Goal: Information Seeking & Learning: Check status

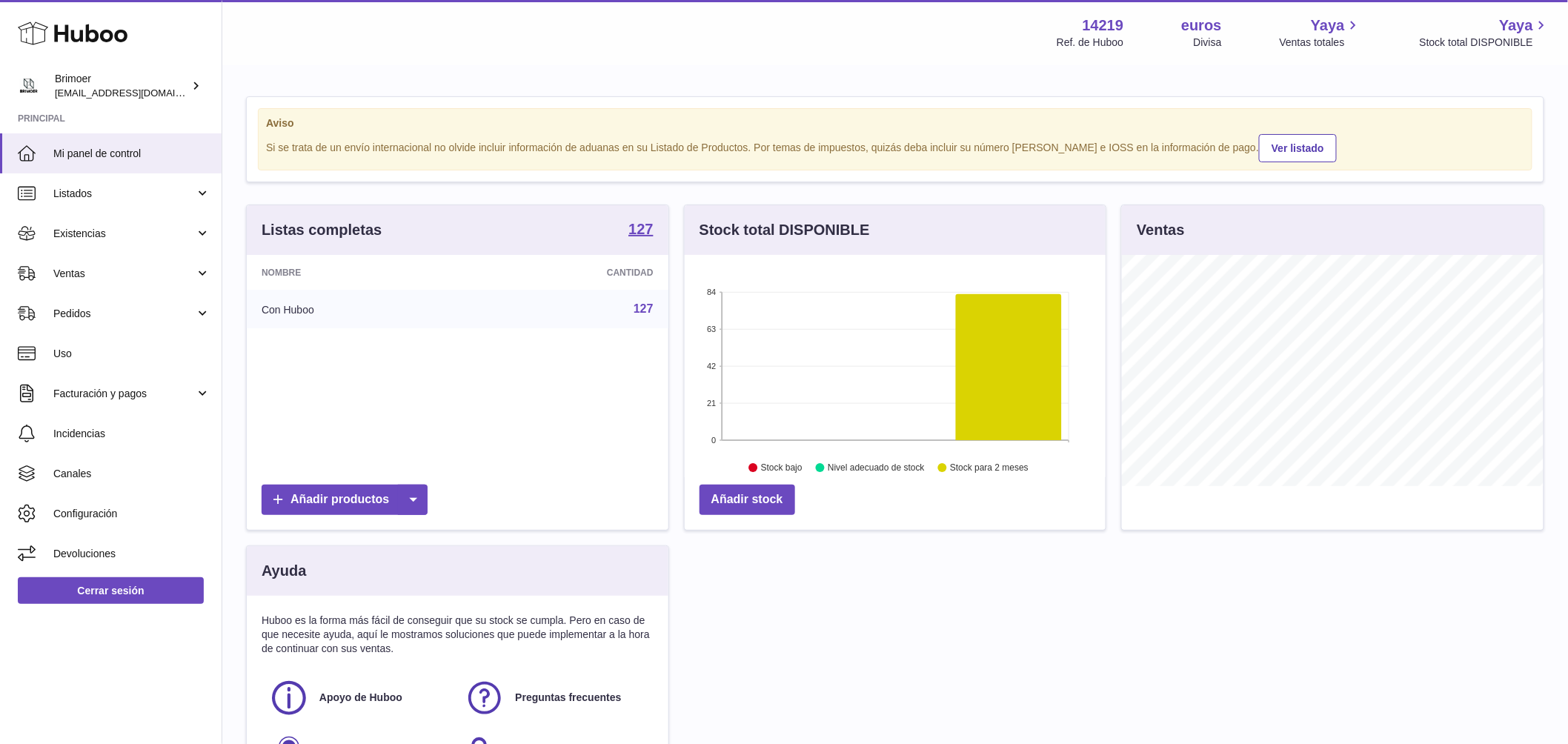
scroll to position [231, 421]
click at [94, 269] on span "Ventas" at bounding box center [124, 274] width 141 height 14
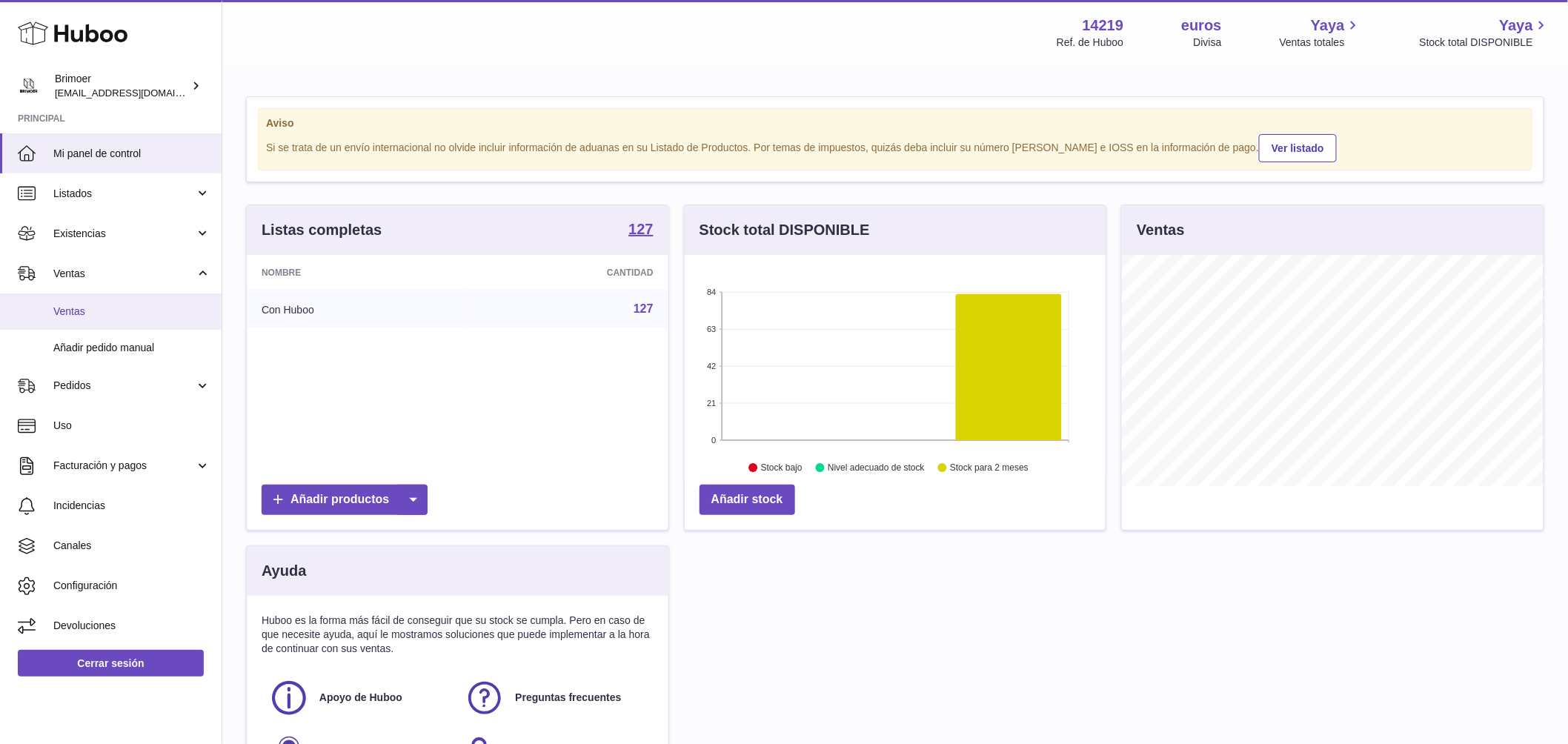
click at [92, 321] on link "Ventas" at bounding box center [111, 311] width 222 height 37
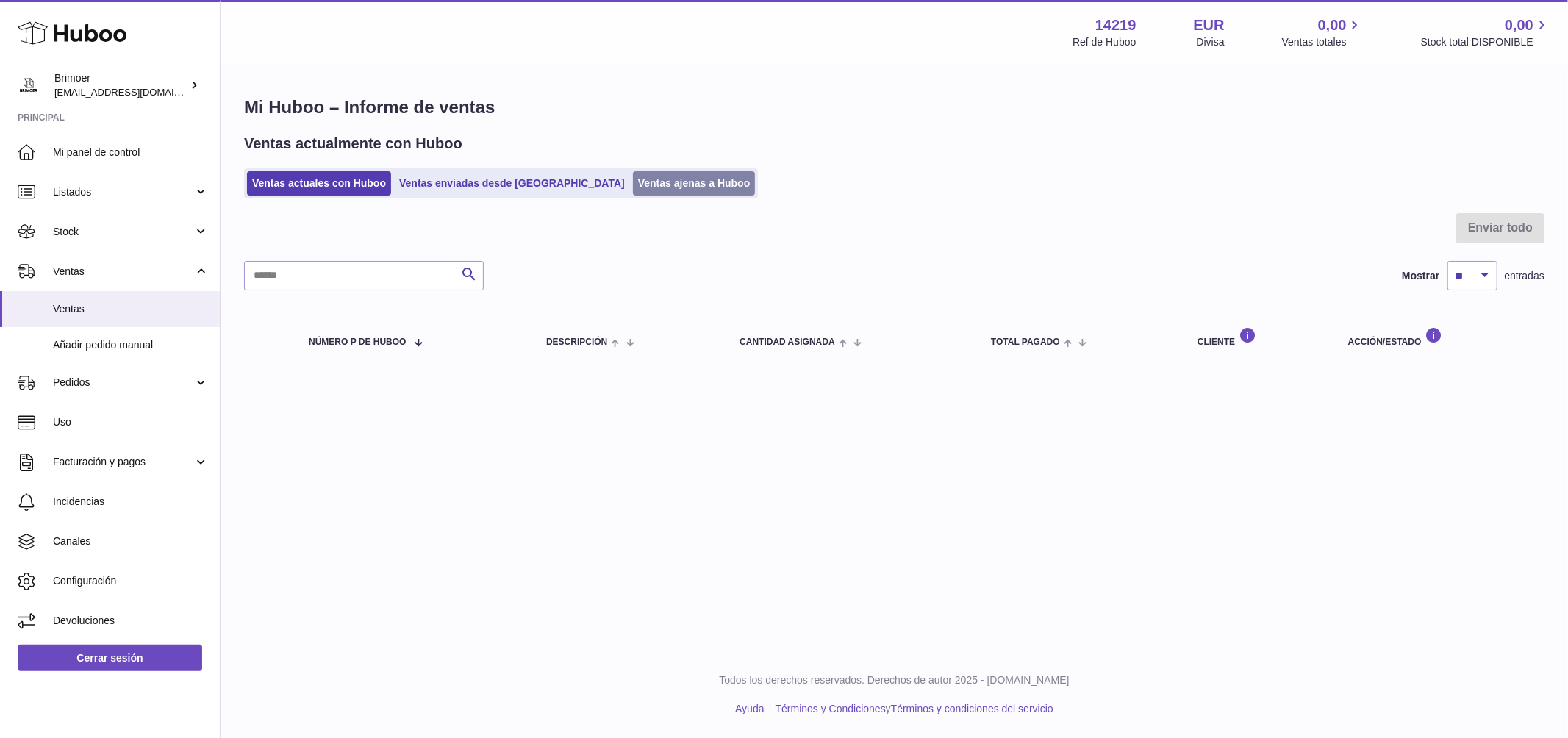
click at [632, 189] on link "Ventas ajenas a Huboo" at bounding box center [694, 184] width 123 height 24
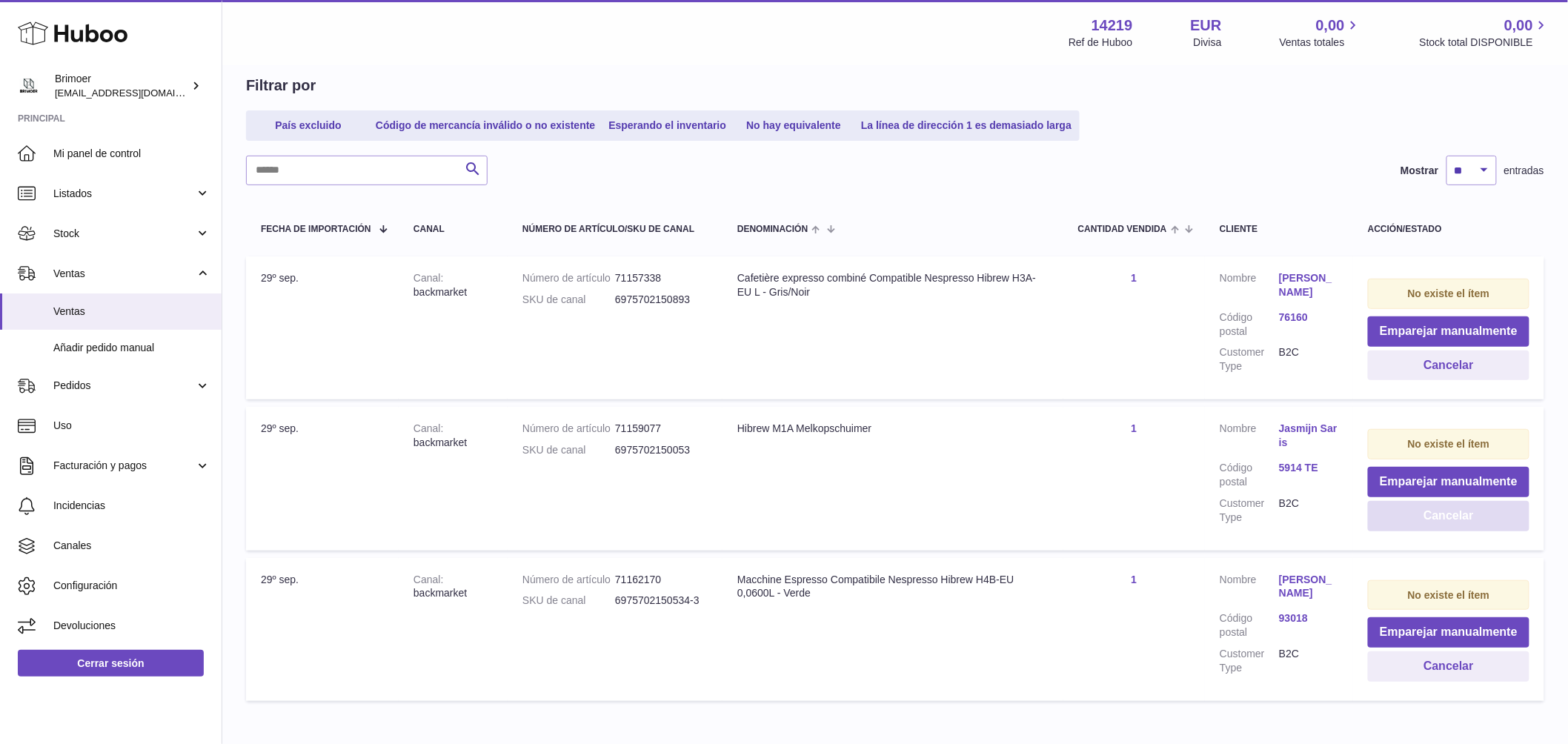
scroll to position [183, 0]
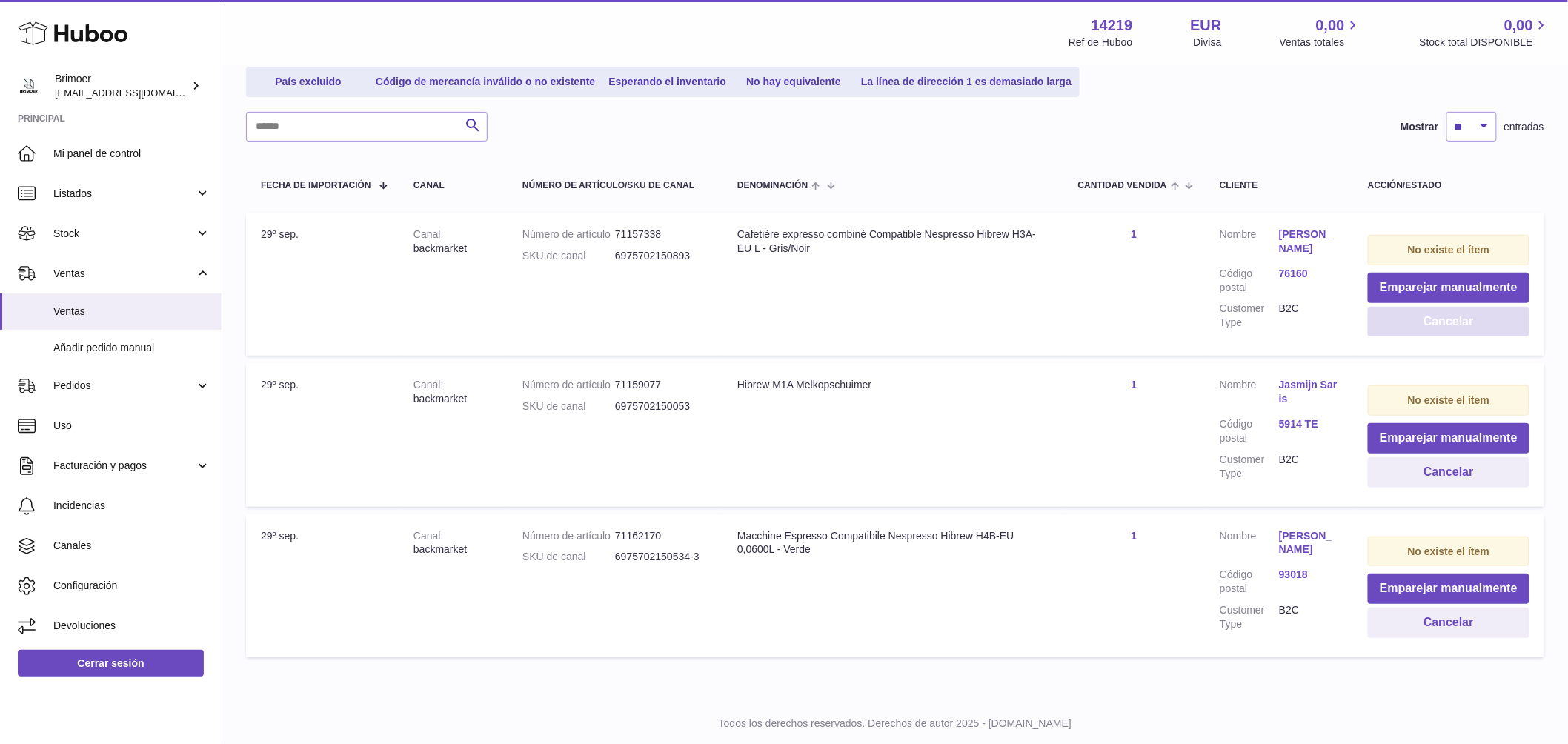
click at [1428, 324] on button "Cancelar" at bounding box center [1449, 322] width 162 height 30
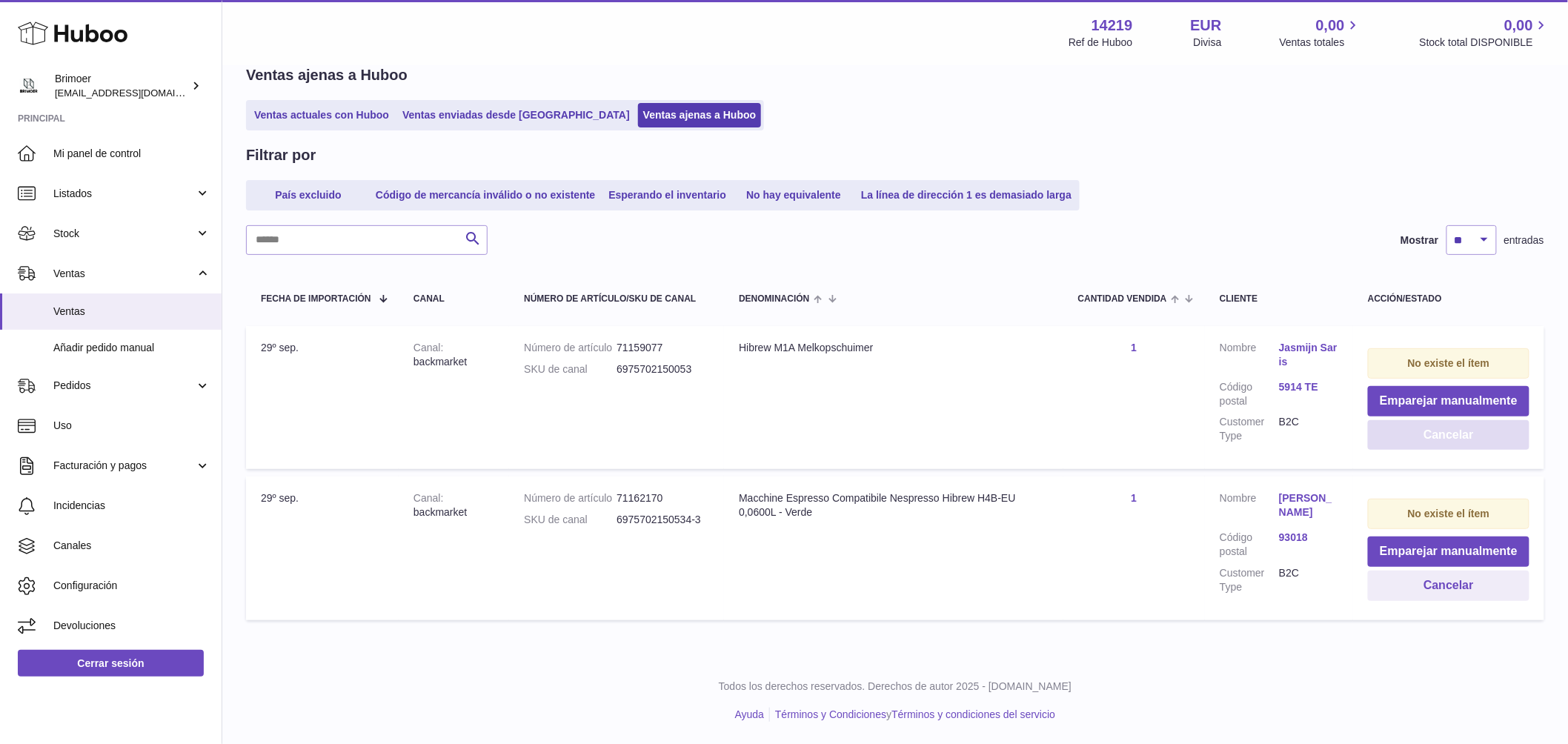
scroll to position [69, 0]
click at [1449, 435] on button "Cancelar" at bounding box center [1449, 436] width 162 height 30
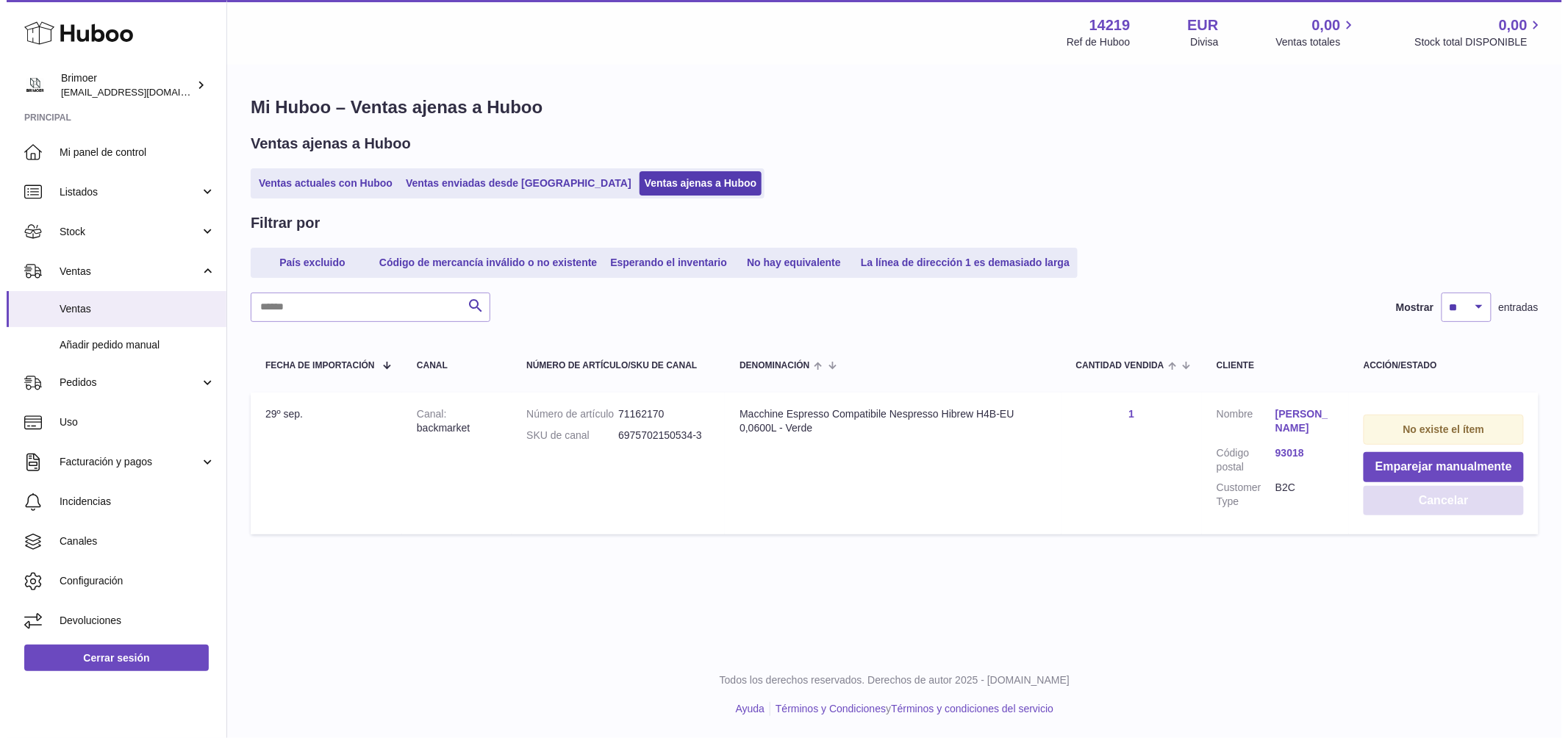
scroll to position [0, 0]
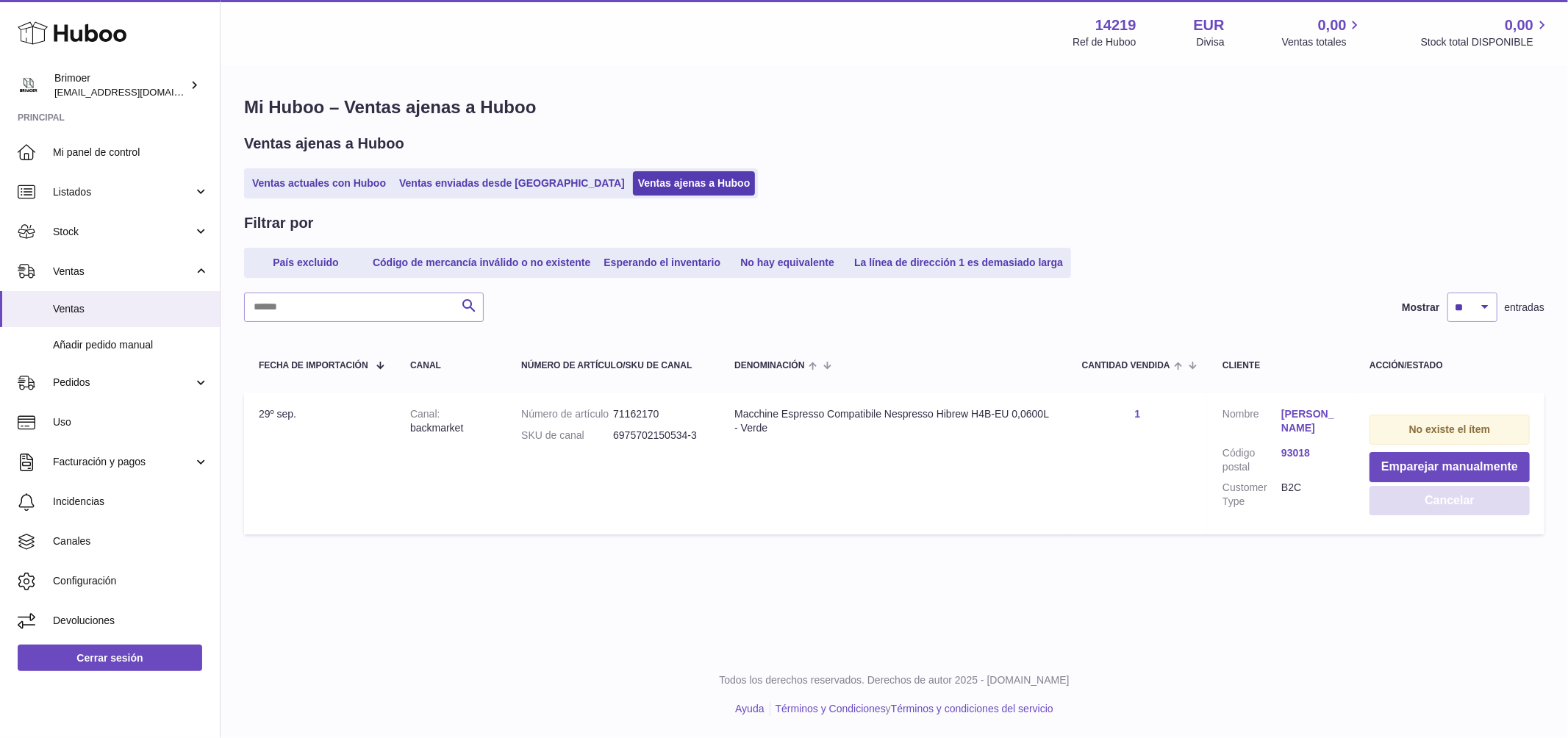
click at [1454, 504] on button "Cancelar" at bounding box center [1450, 501] width 160 height 30
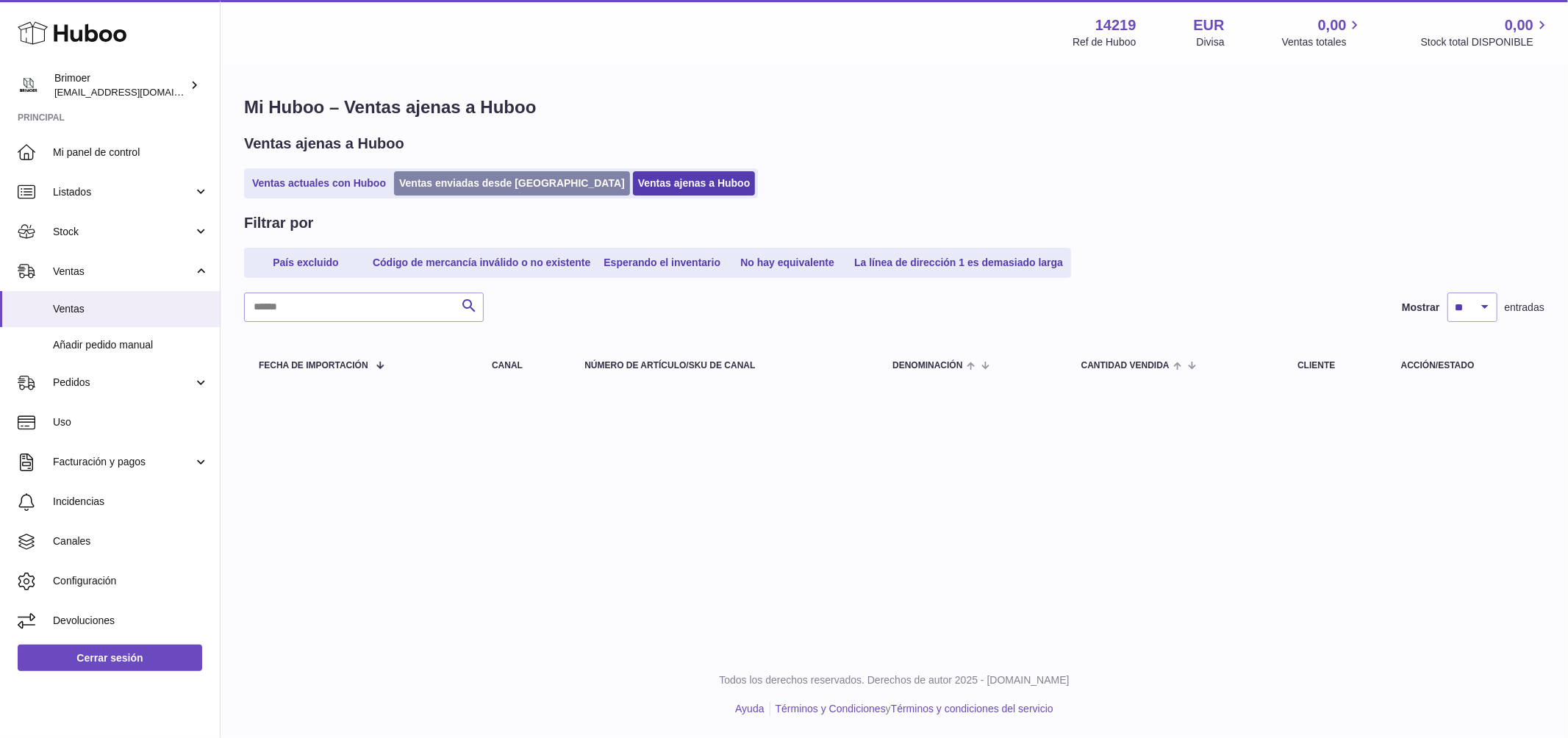
click at [483, 184] on link "Ventas enviadas desde [GEOGRAPHIC_DATA]" at bounding box center [511, 184] width 236 height 24
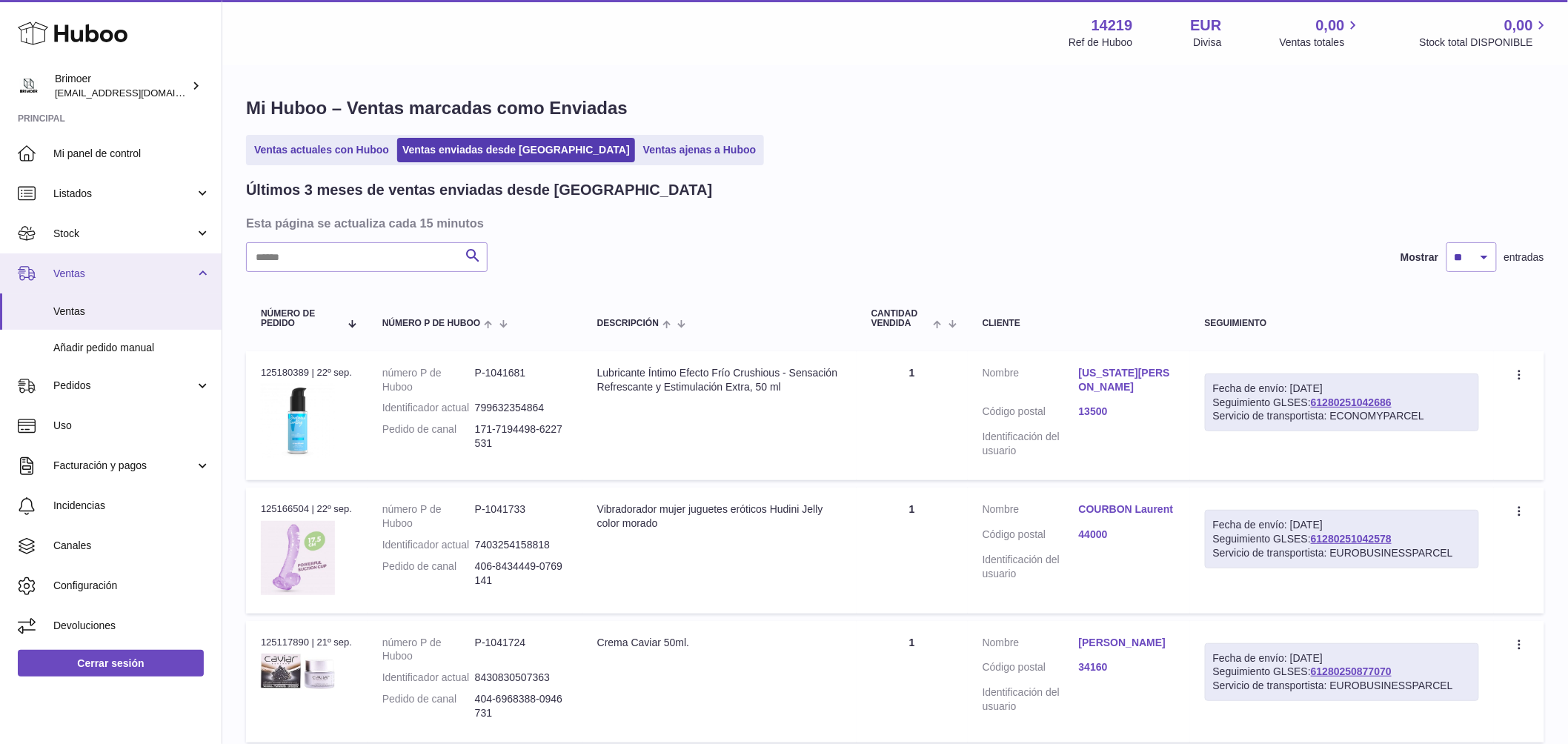
click at [80, 267] on span "Ventas" at bounding box center [124, 274] width 141 height 14
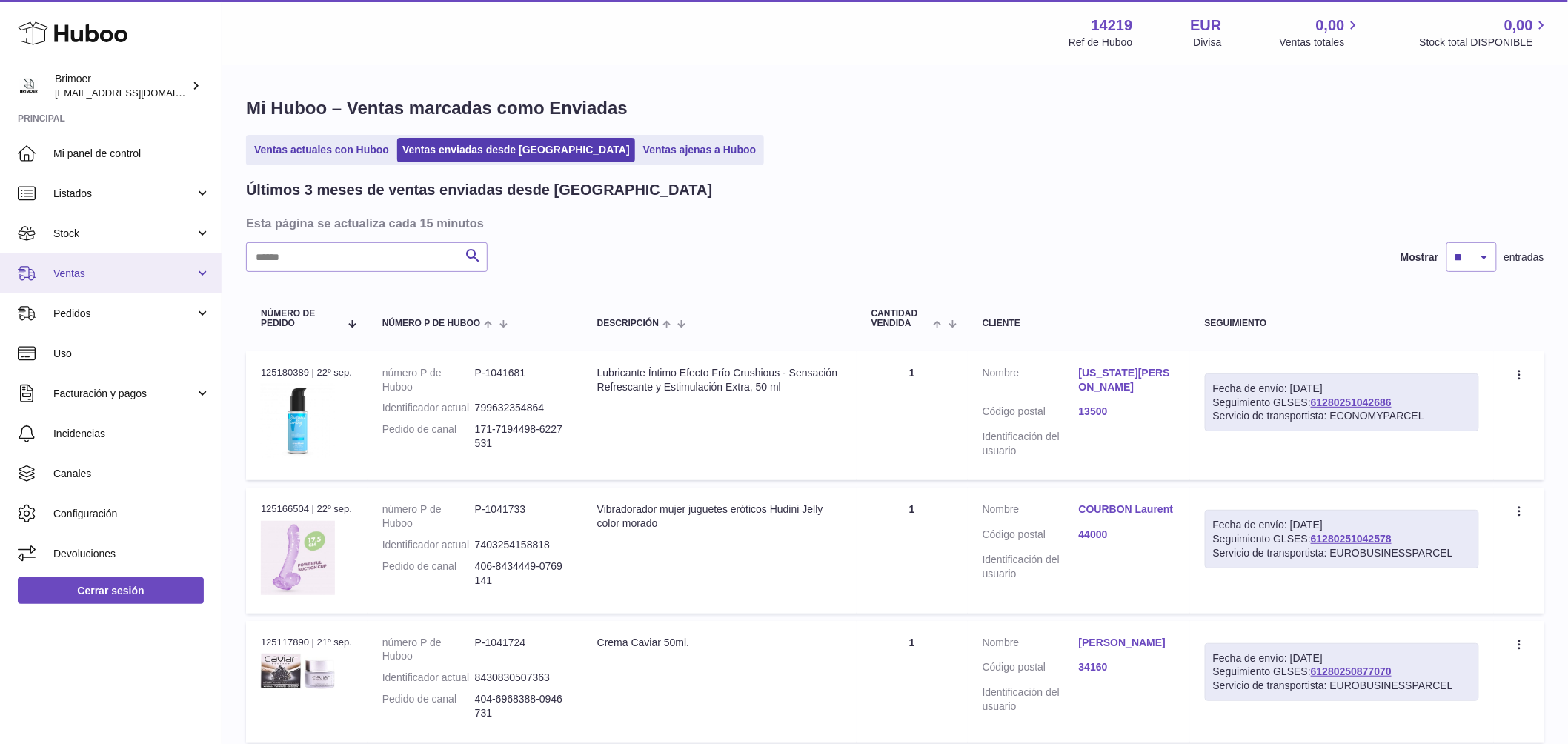
click at [80, 267] on span "Ventas" at bounding box center [124, 274] width 141 height 14
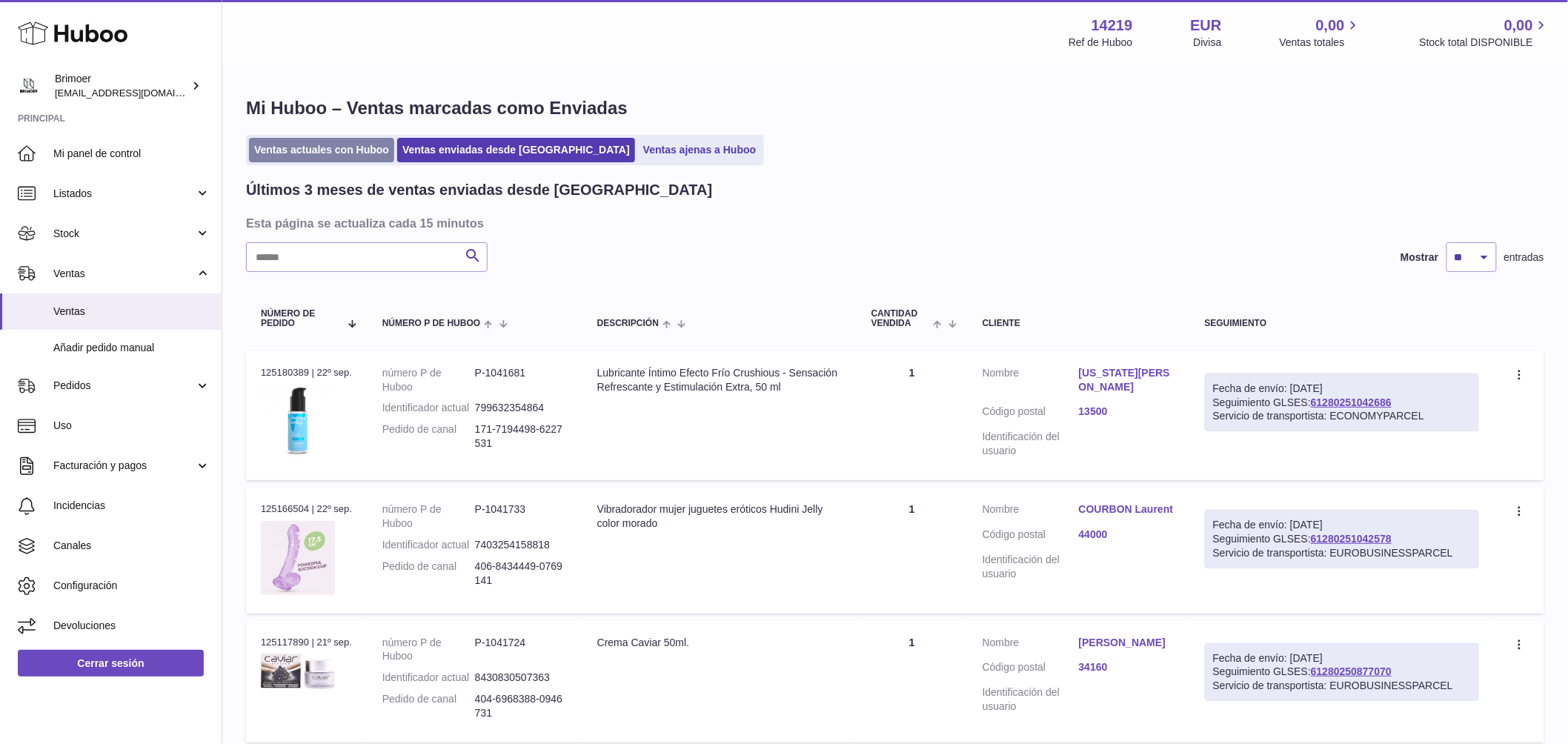
click at [345, 157] on link "Ventas actuales con Huboo" at bounding box center [322, 150] width 145 height 24
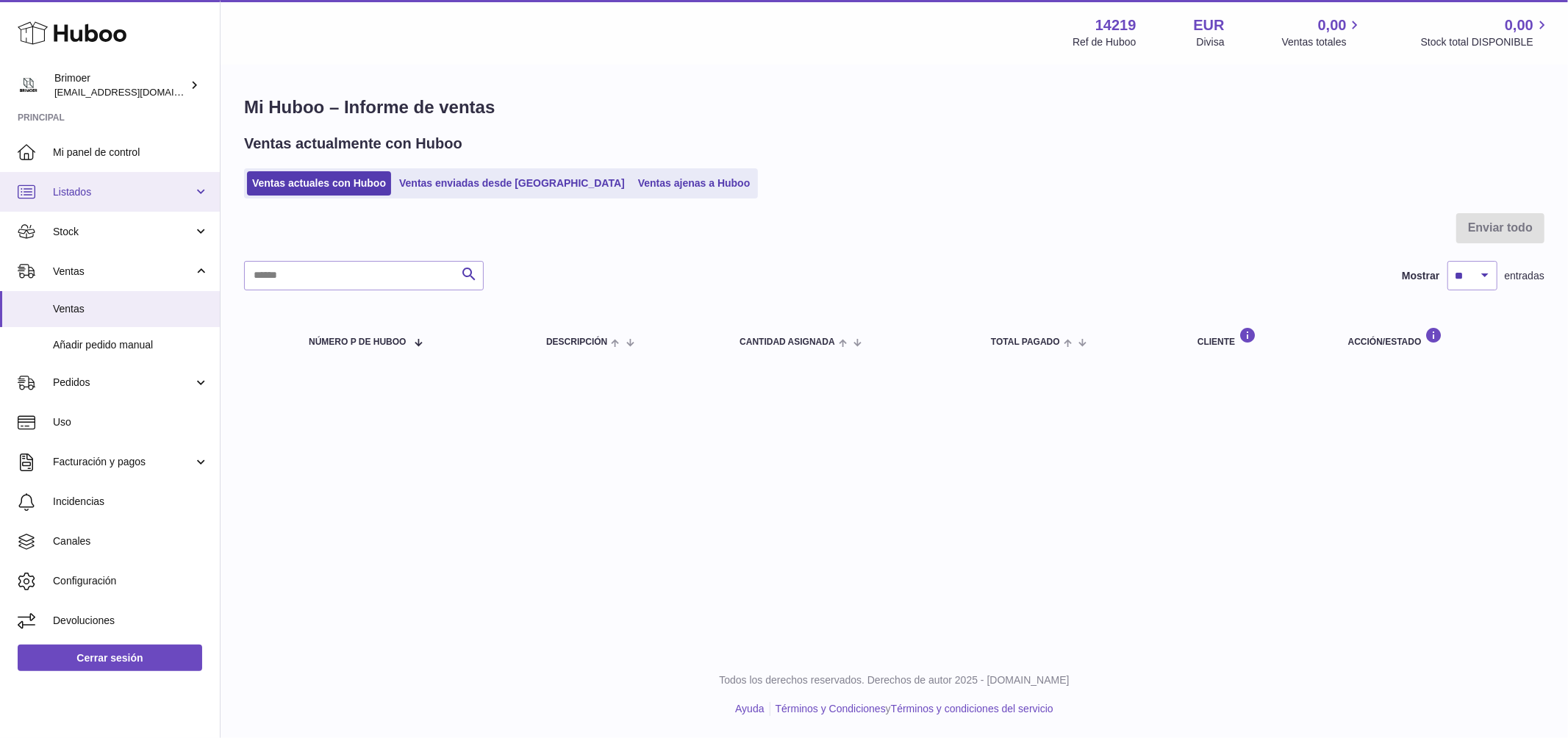
click at [160, 195] on span "Listados" at bounding box center [123, 192] width 140 height 14
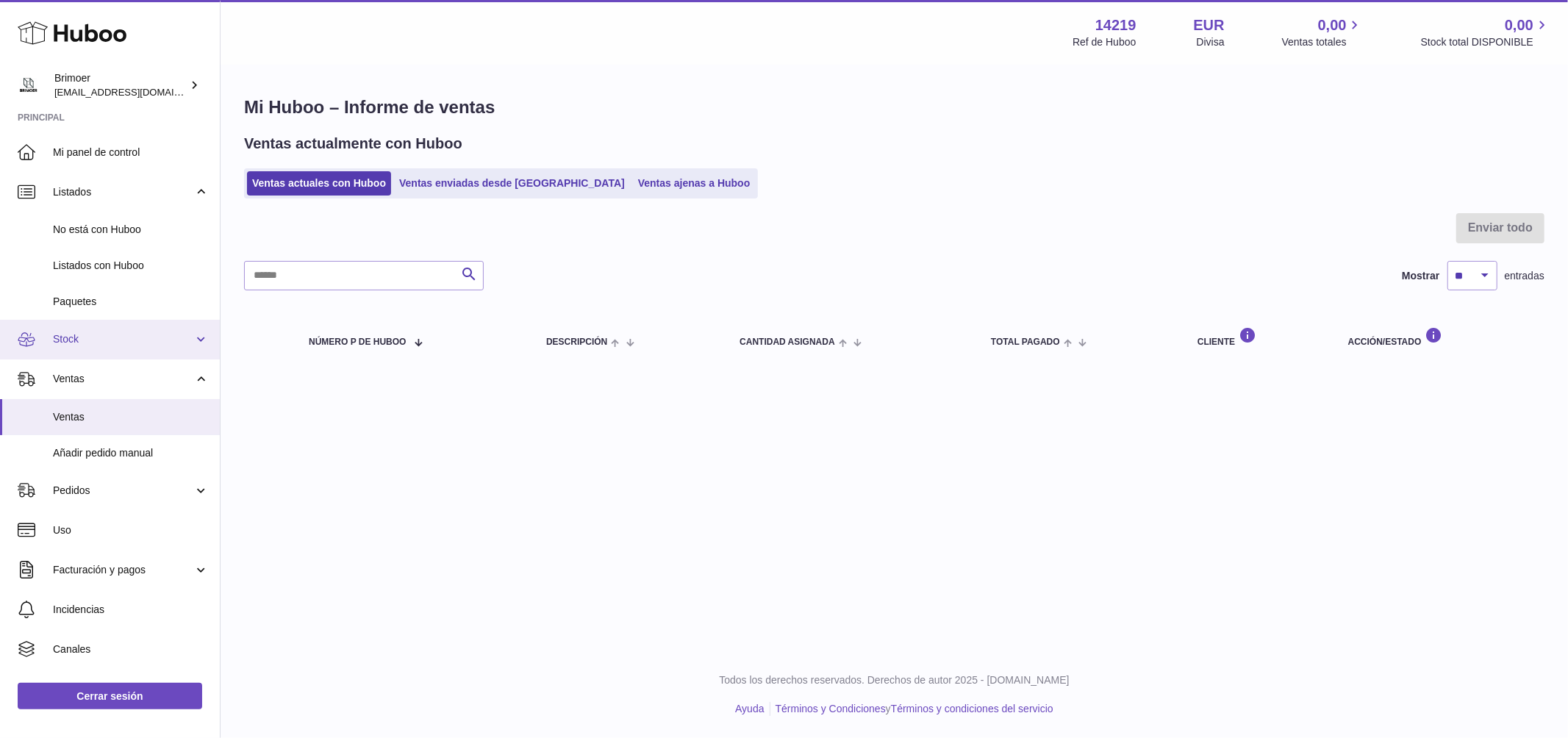
click at [104, 345] on span "Stock" at bounding box center [123, 339] width 140 height 14
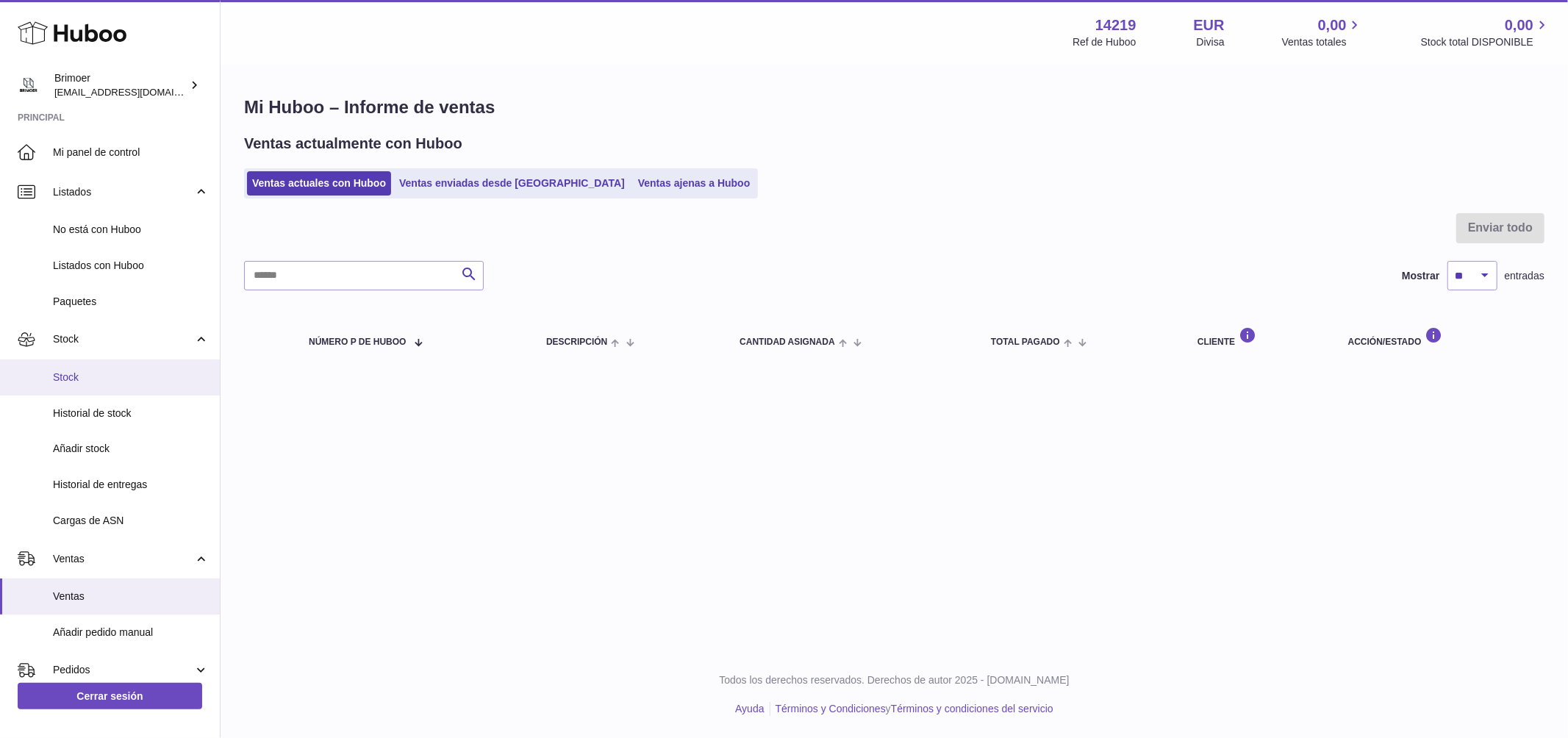
click at [95, 377] on span "Stock" at bounding box center [131, 377] width 156 height 14
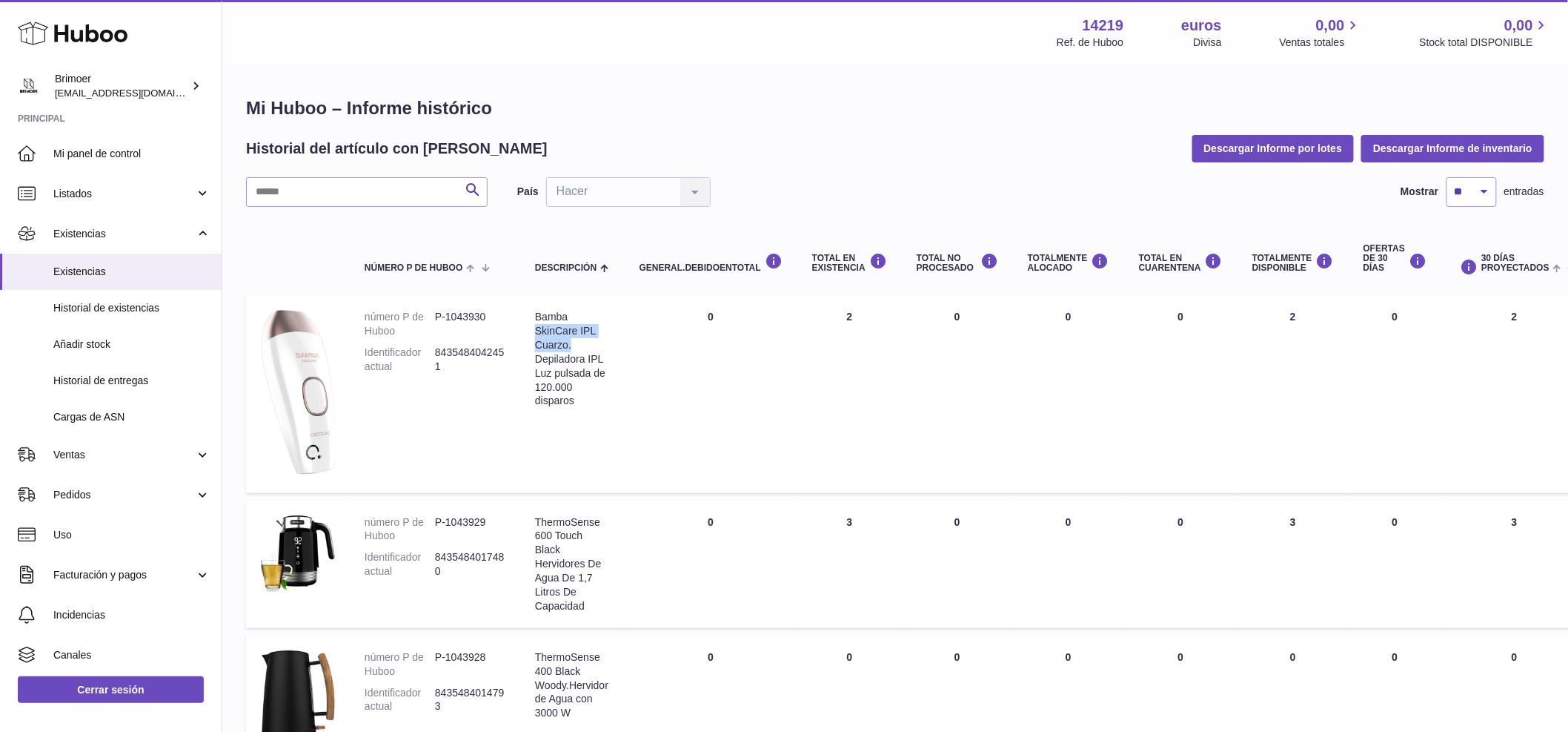
drag, startPoint x: 534, startPoint y: 332, endPoint x: 603, endPoint y: 347, distance: 70.6
click at [603, 347] on div "Bamba SkinCare IPL Cuarzo. Depiladora IPL Luz pulsada de 120.000 disparos" at bounding box center [573, 358] width 75 height 98
copy font "SkinCare IPL Cuarzo."
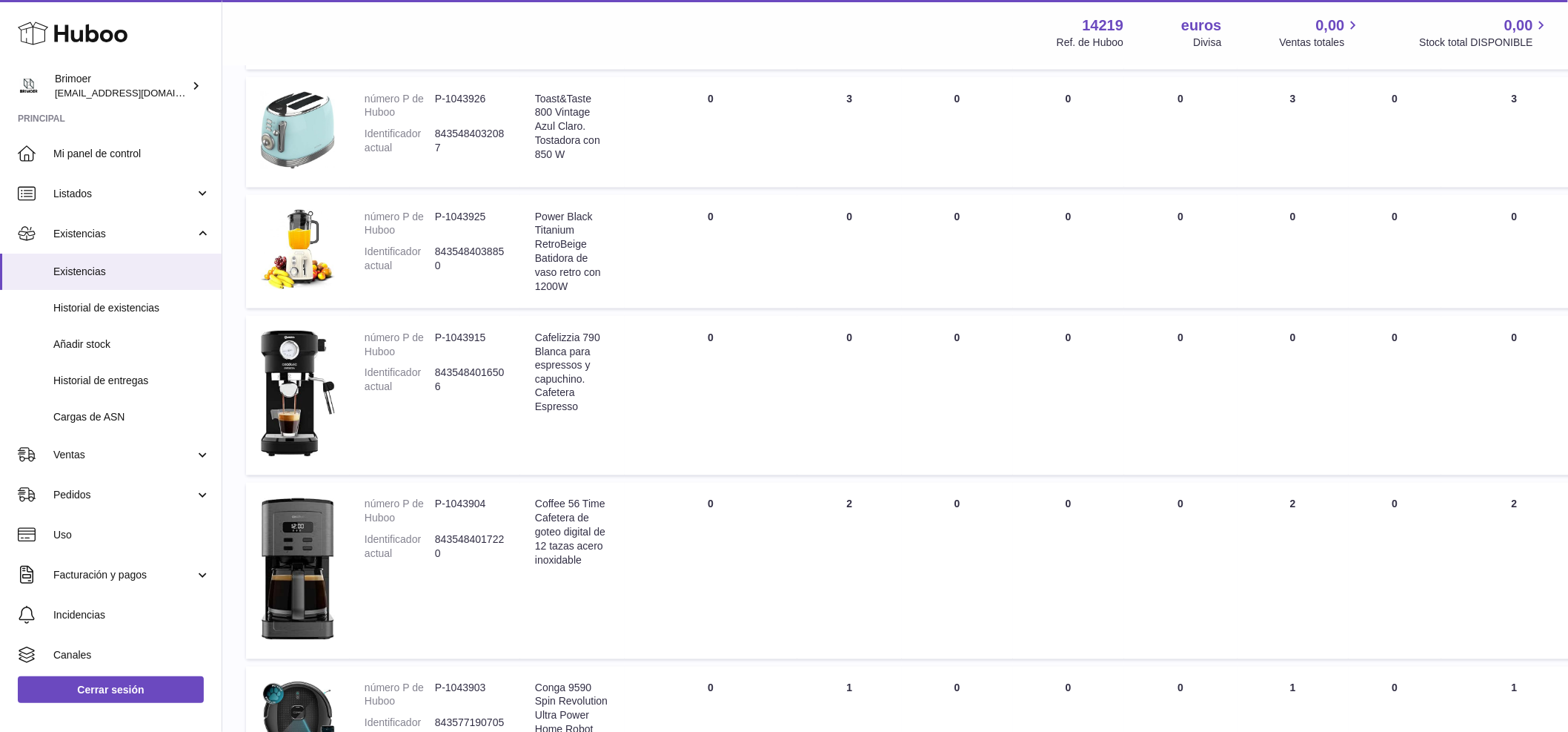
scroll to position [871, 0]
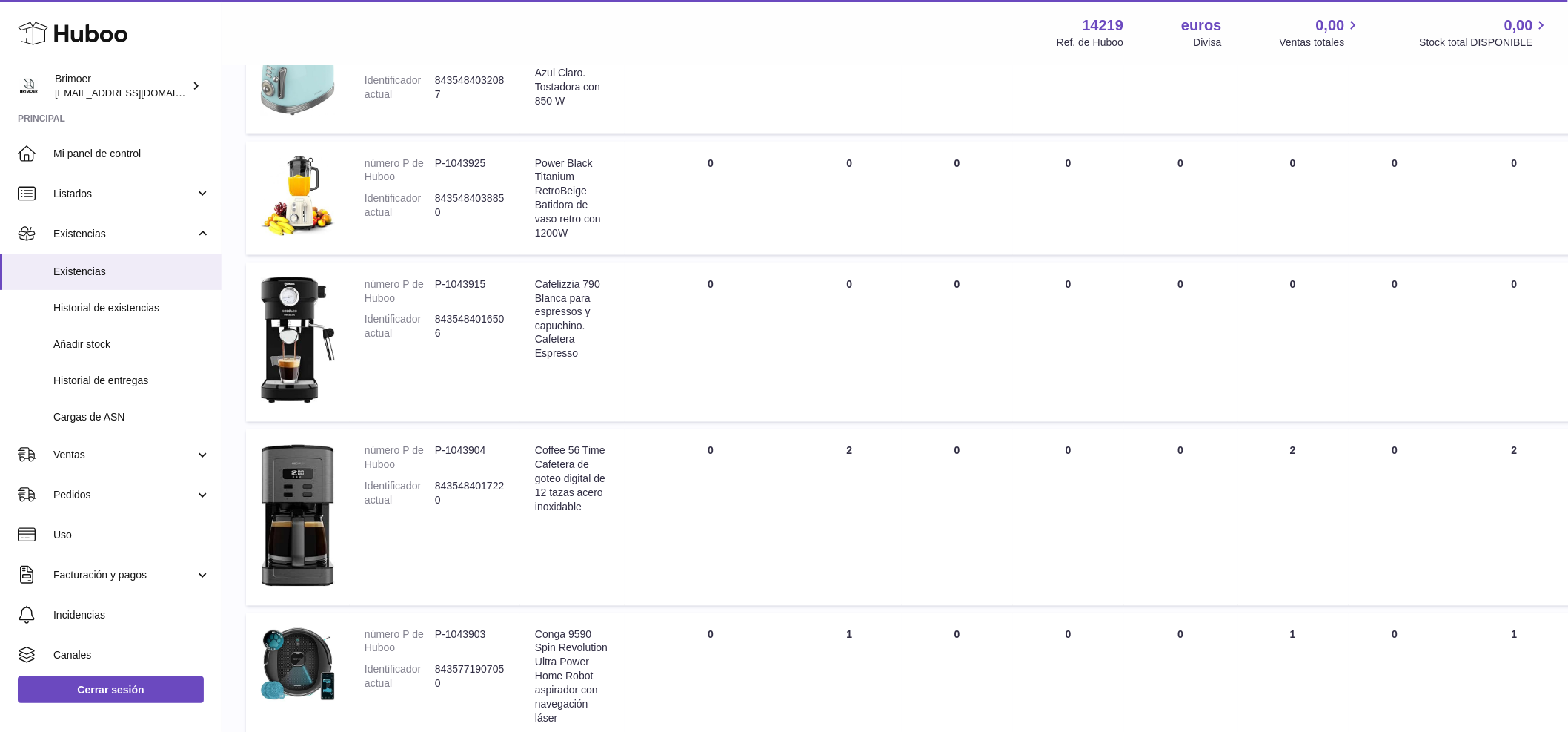
click at [561, 455] on font "Coffee 56 Time Cafetera de goteo digital de 12 tazas acero inoxidable" at bounding box center [570, 479] width 71 height 68
click at [325, 477] on img at bounding box center [297, 515] width 74 height 142
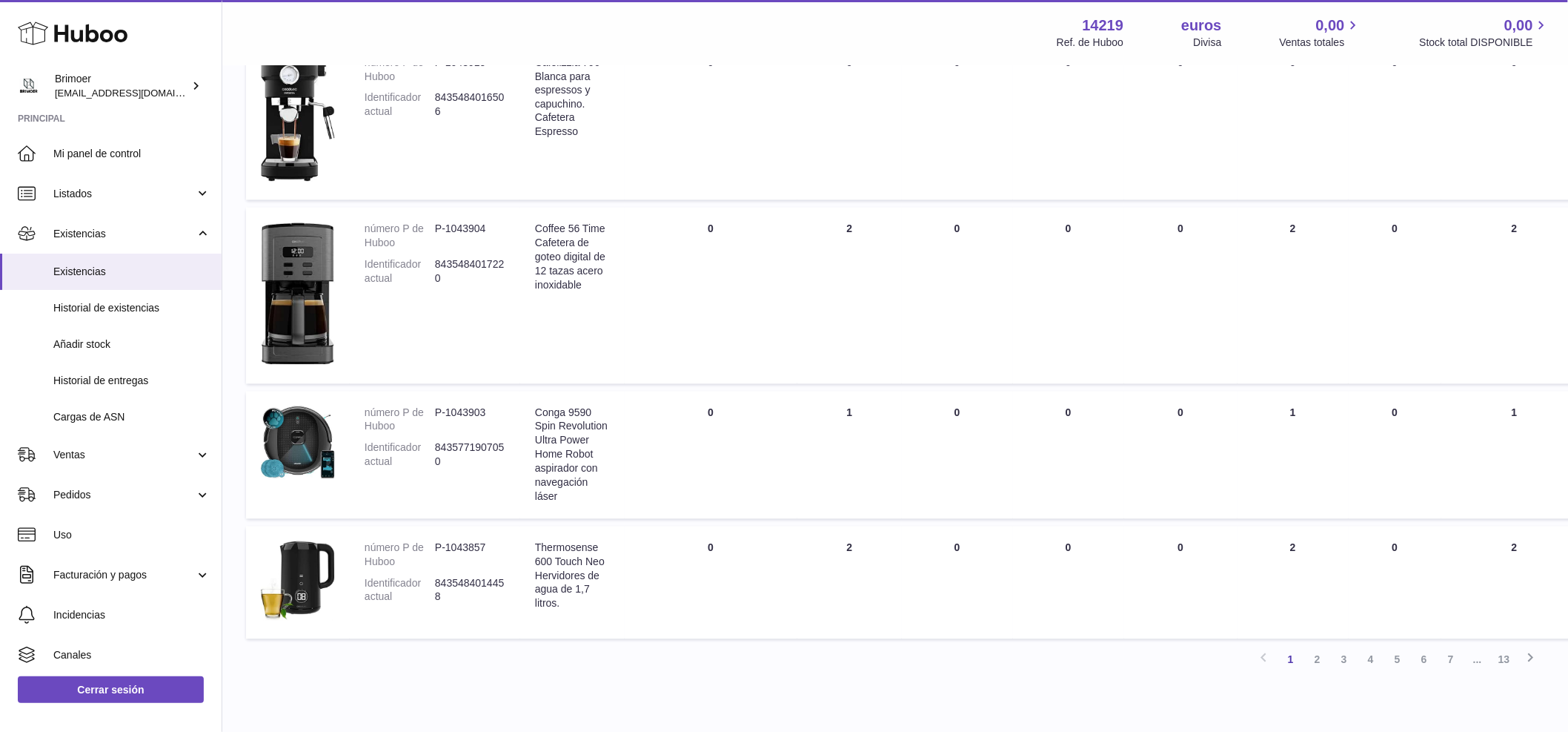
scroll to position [1100, 0]
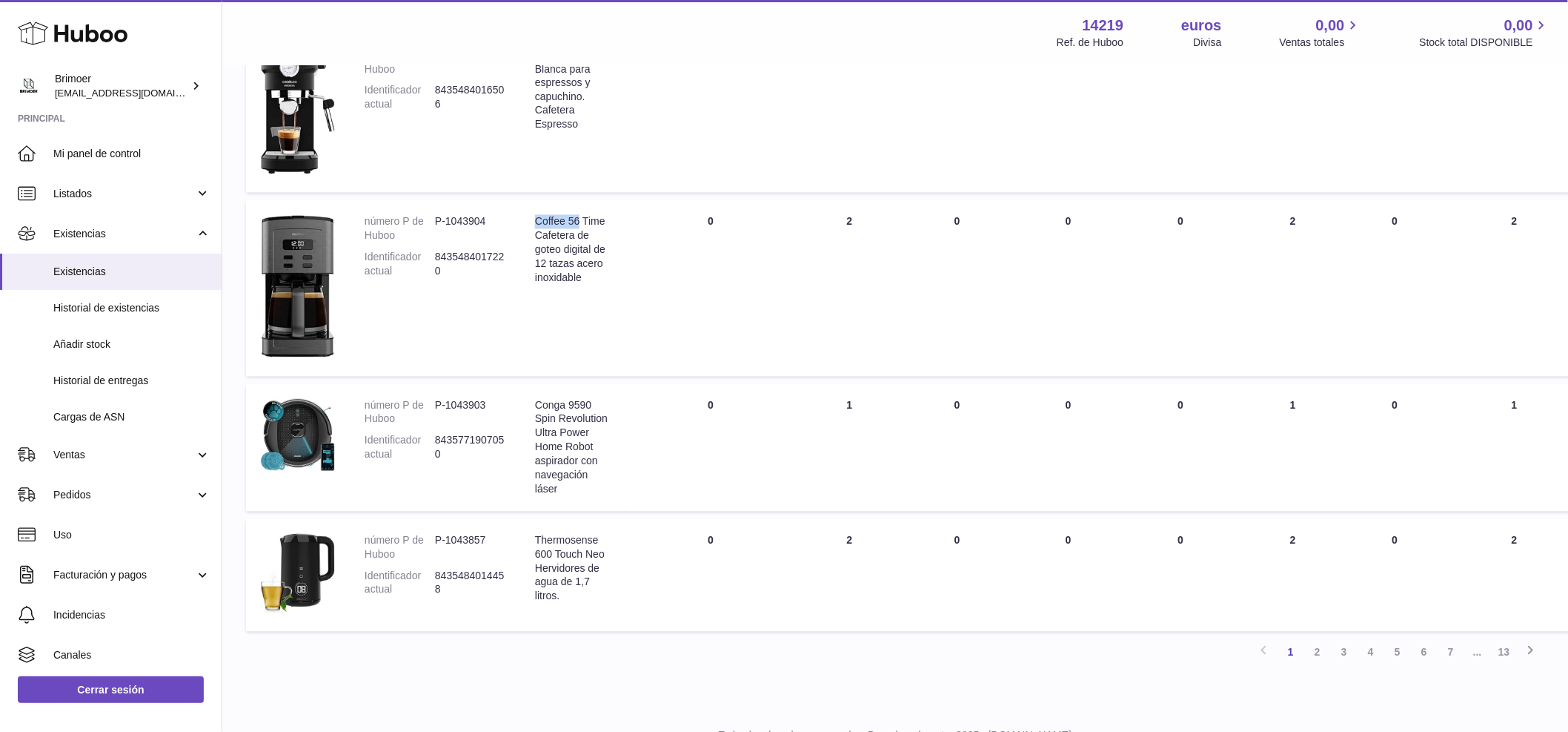
drag, startPoint x: 535, startPoint y: 219, endPoint x: 578, endPoint y: 220, distance: 43.0
click at [578, 220] on font "Coffee 56 Time Cafetera de goteo digital de 12 tazas acero inoxidable" at bounding box center [570, 249] width 71 height 68
copy font "Coffee 56"
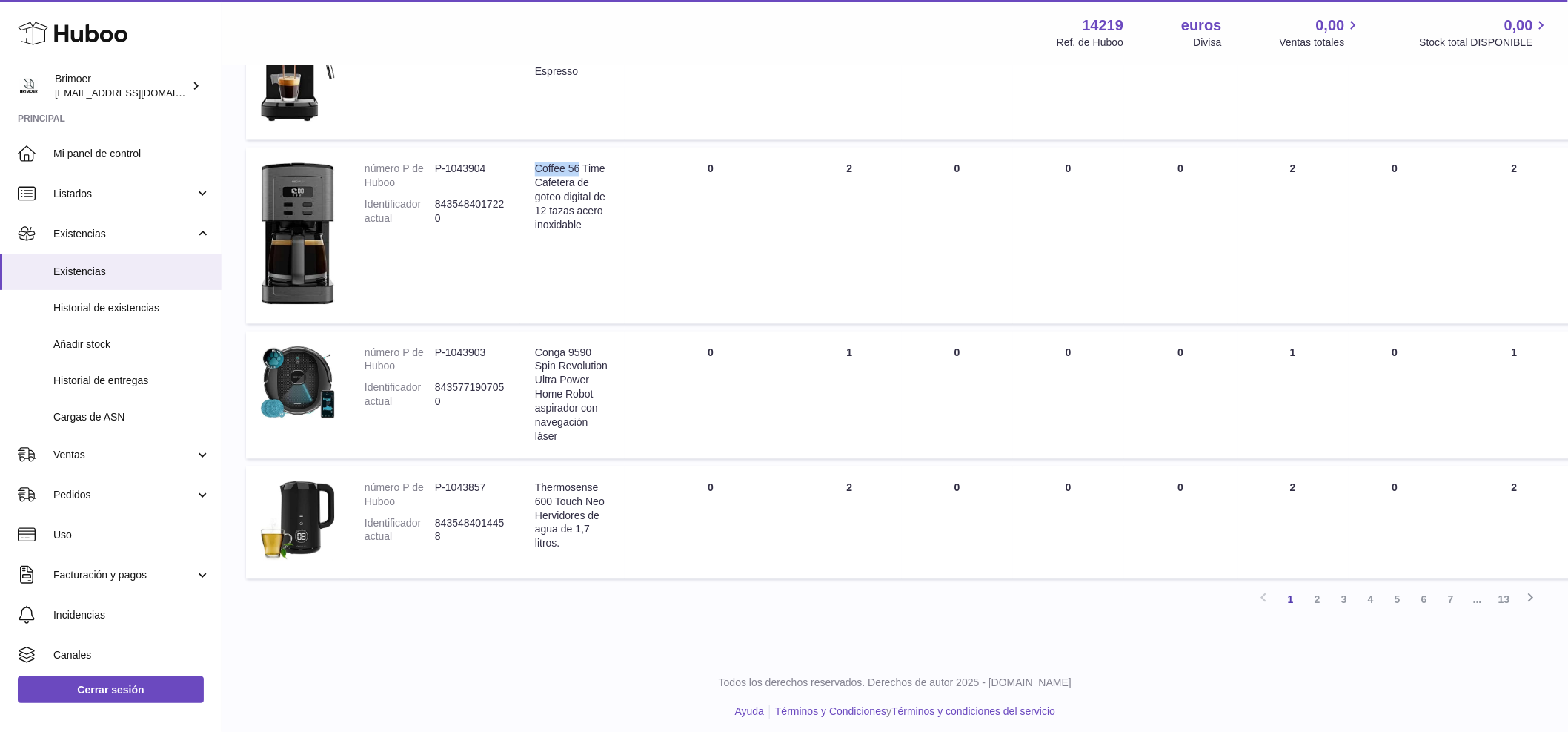
scroll to position [1159, 0]
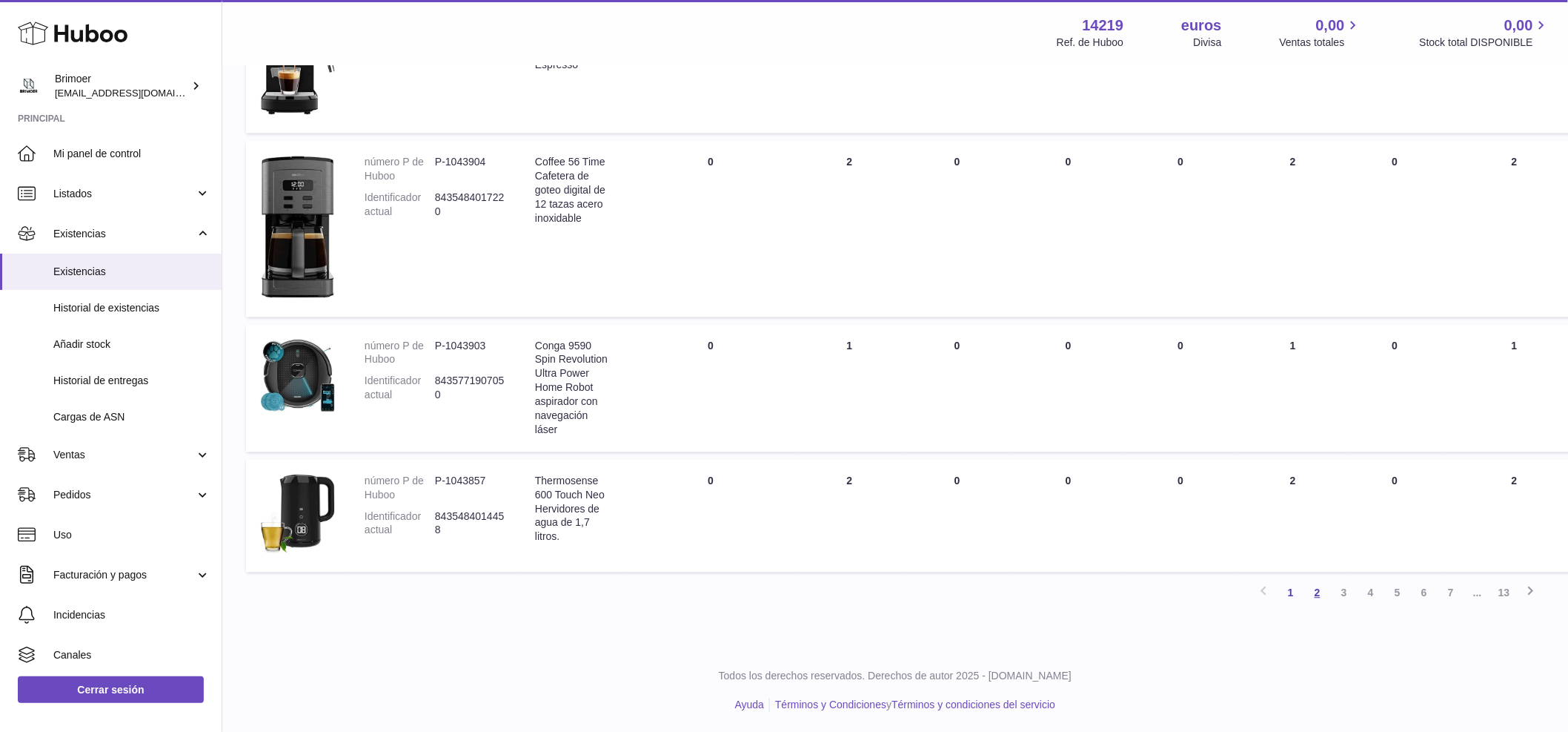
click at [1316, 593] on font "2" at bounding box center [1318, 593] width 6 height 12
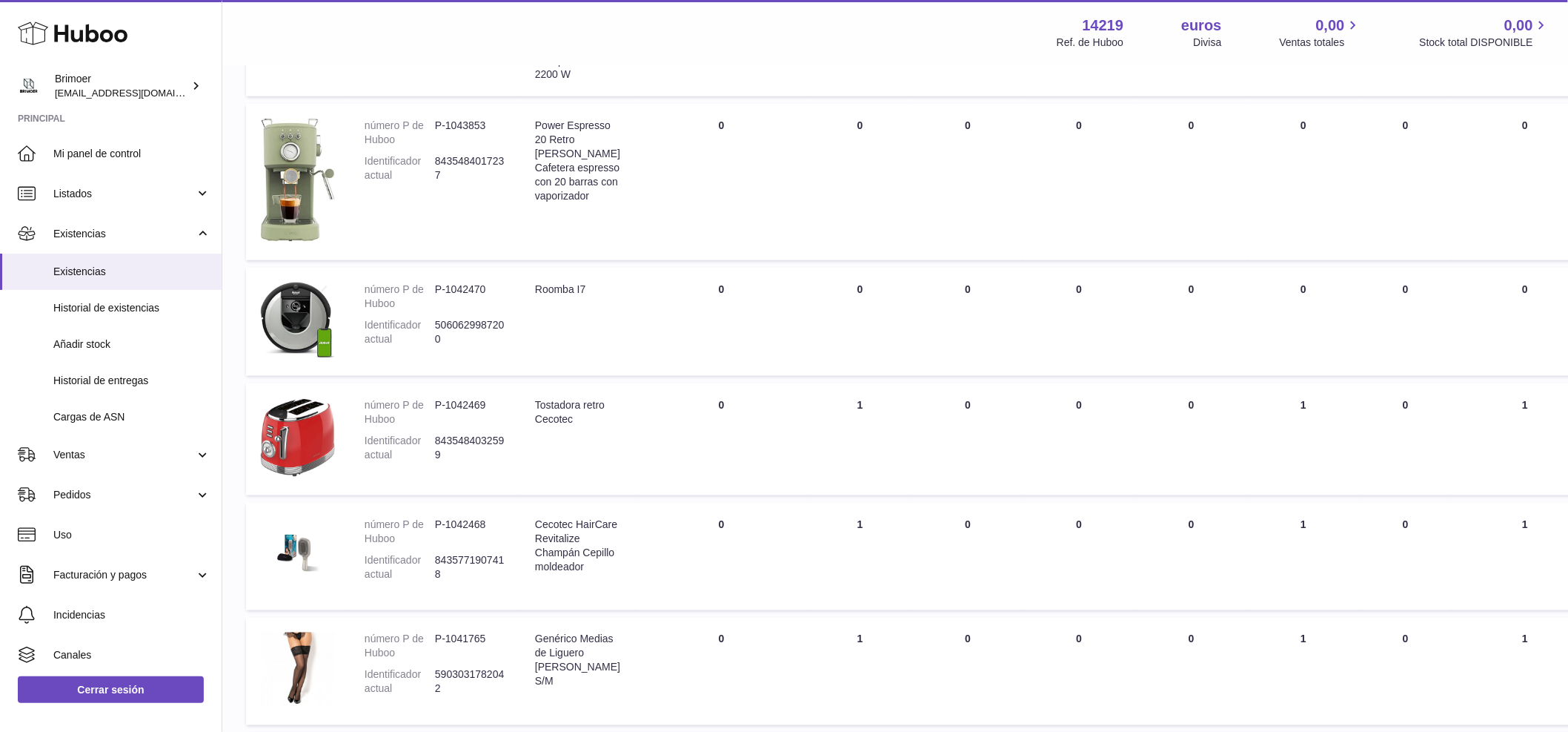
scroll to position [624, 0]
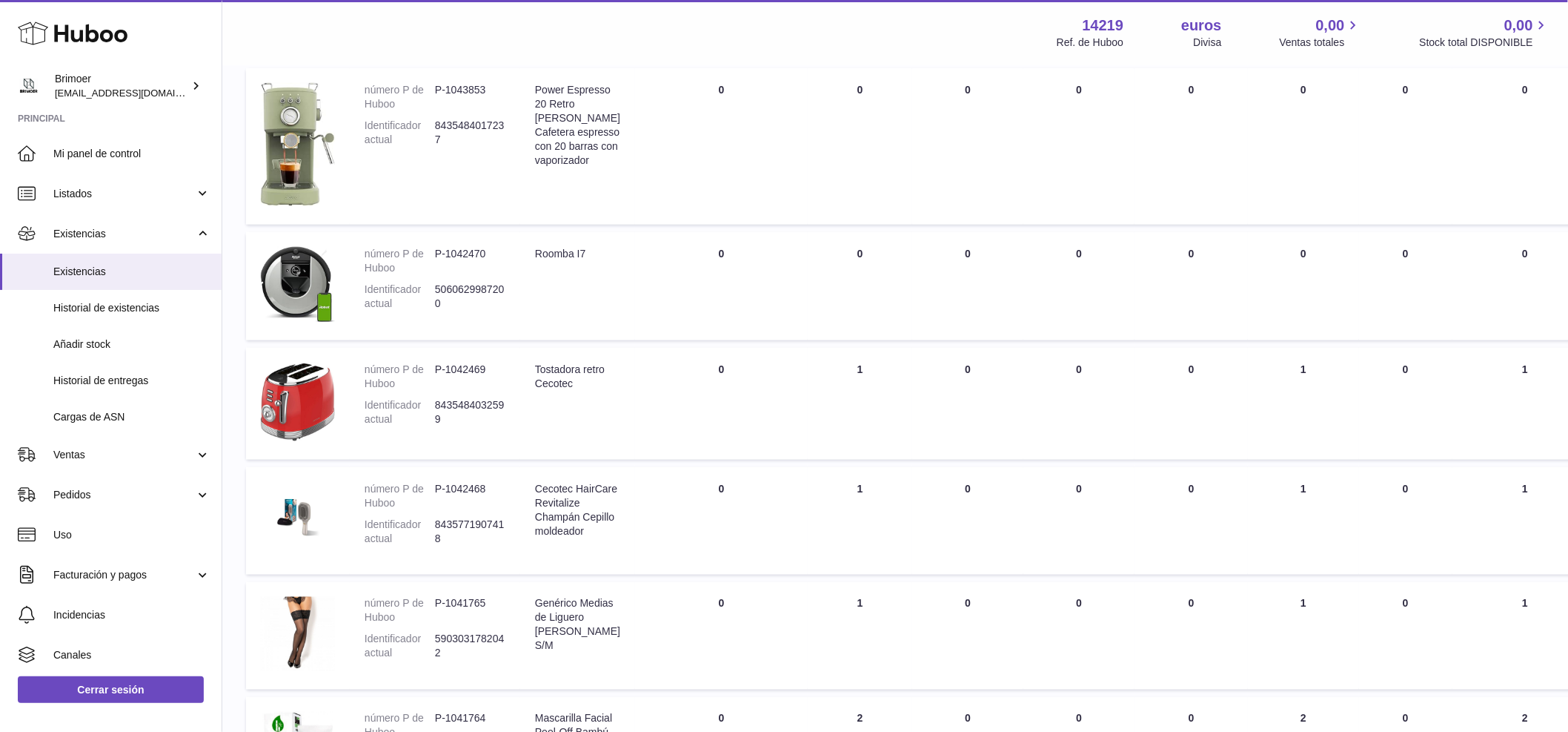
drag, startPoint x: 847, startPoint y: 383, endPoint x: 854, endPoint y: 383, distance: 7.0
click at [854, 383] on td "Total en EXISTENCIA 1" at bounding box center [860, 404] width 104 height 112
drag, startPoint x: 536, startPoint y: 501, endPoint x: 570, endPoint y: 527, distance: 42.8
click at [579, 527] on font "Cecotec HairCare Revitalize Champán Cepillo moldeador" at bounding box center [576, 510] width 82 height 55
copy font "Cecotec HairCare Revitalize"
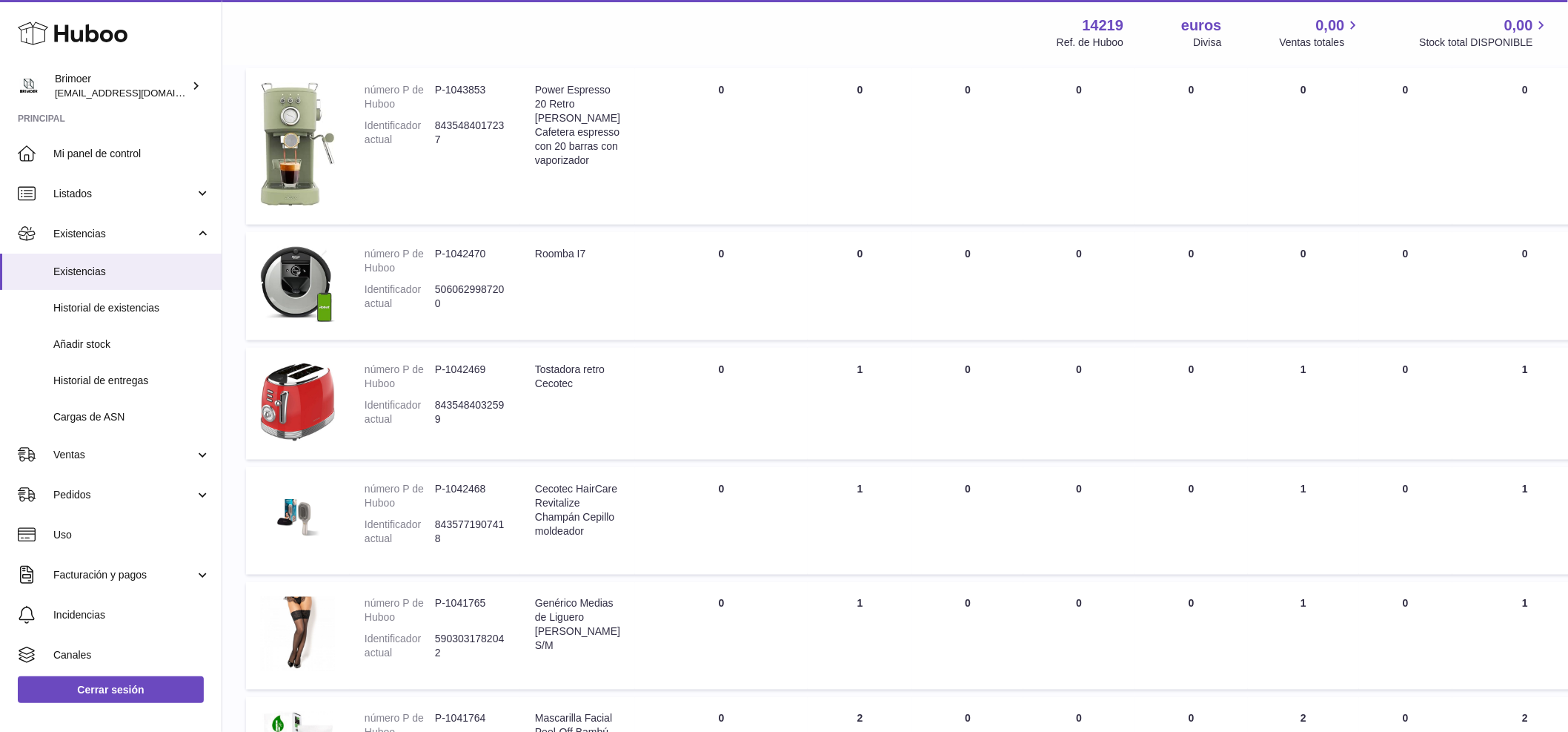
click at [842, 555] on td "Total en EXISTENCIA 1" at bounding box center [860, 520] width 104 height 107
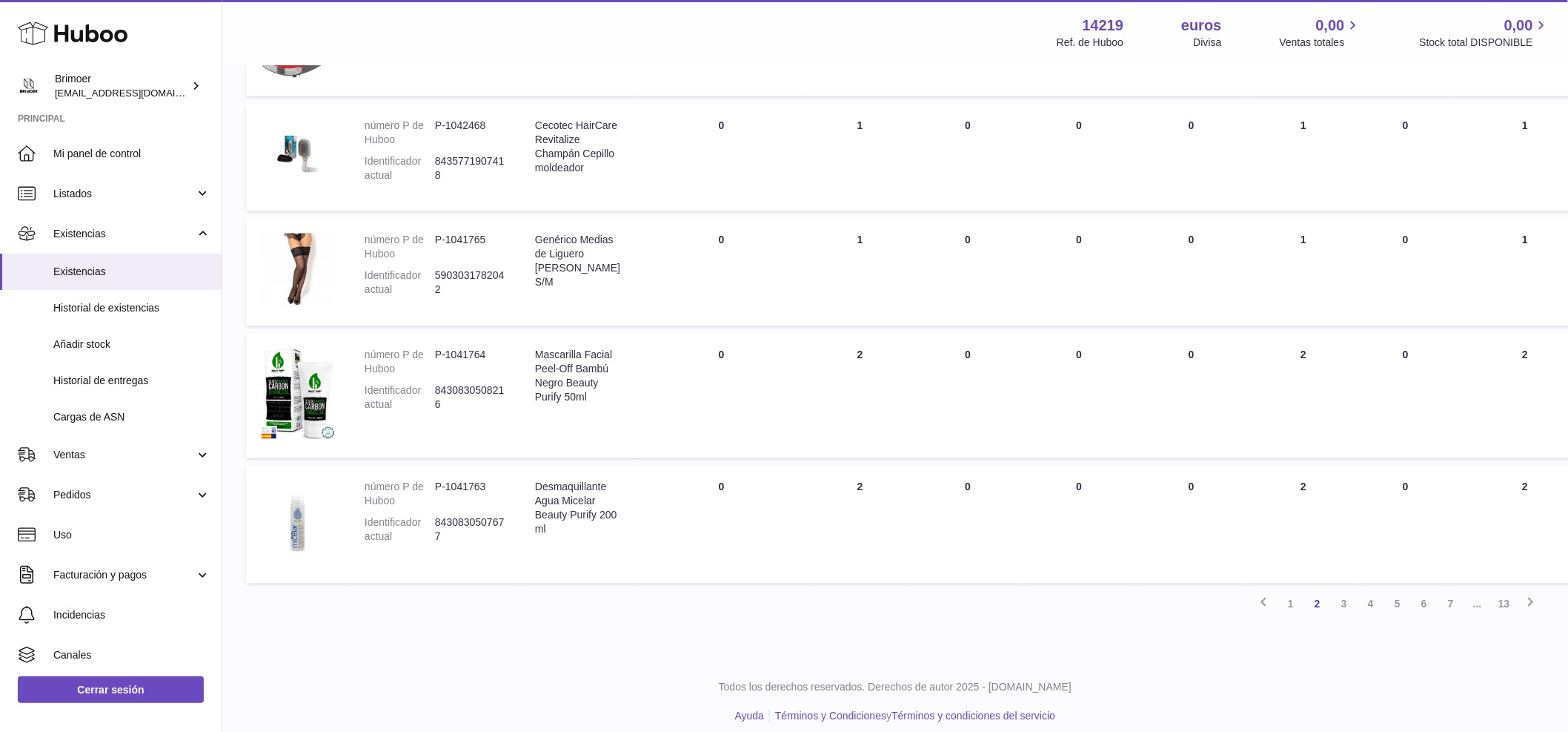
scroll to position [988, 0]
click at [1347, 617] on link "3" at bounding box center [1344, 603] width 26 height 26
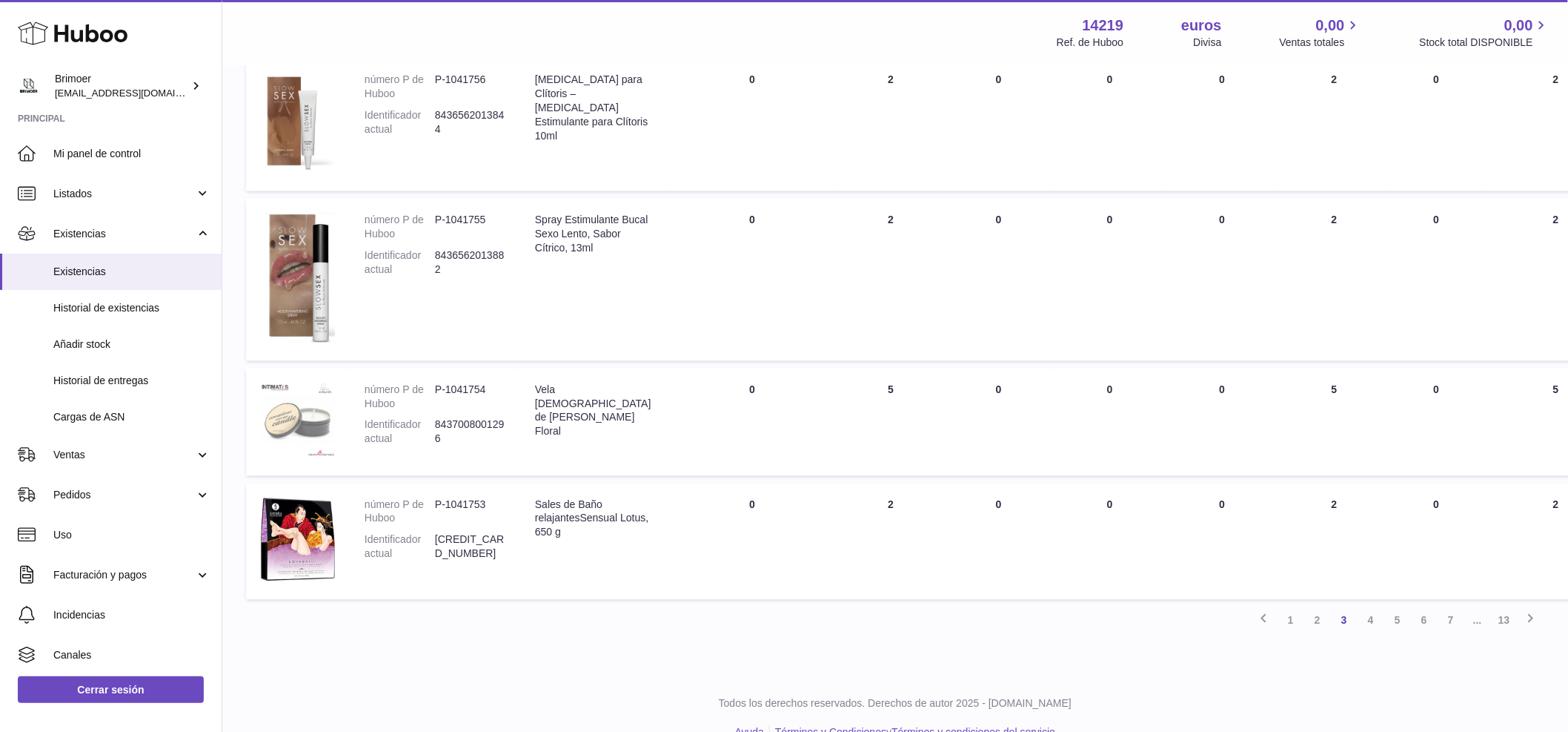
scroll to position [1012, 0]
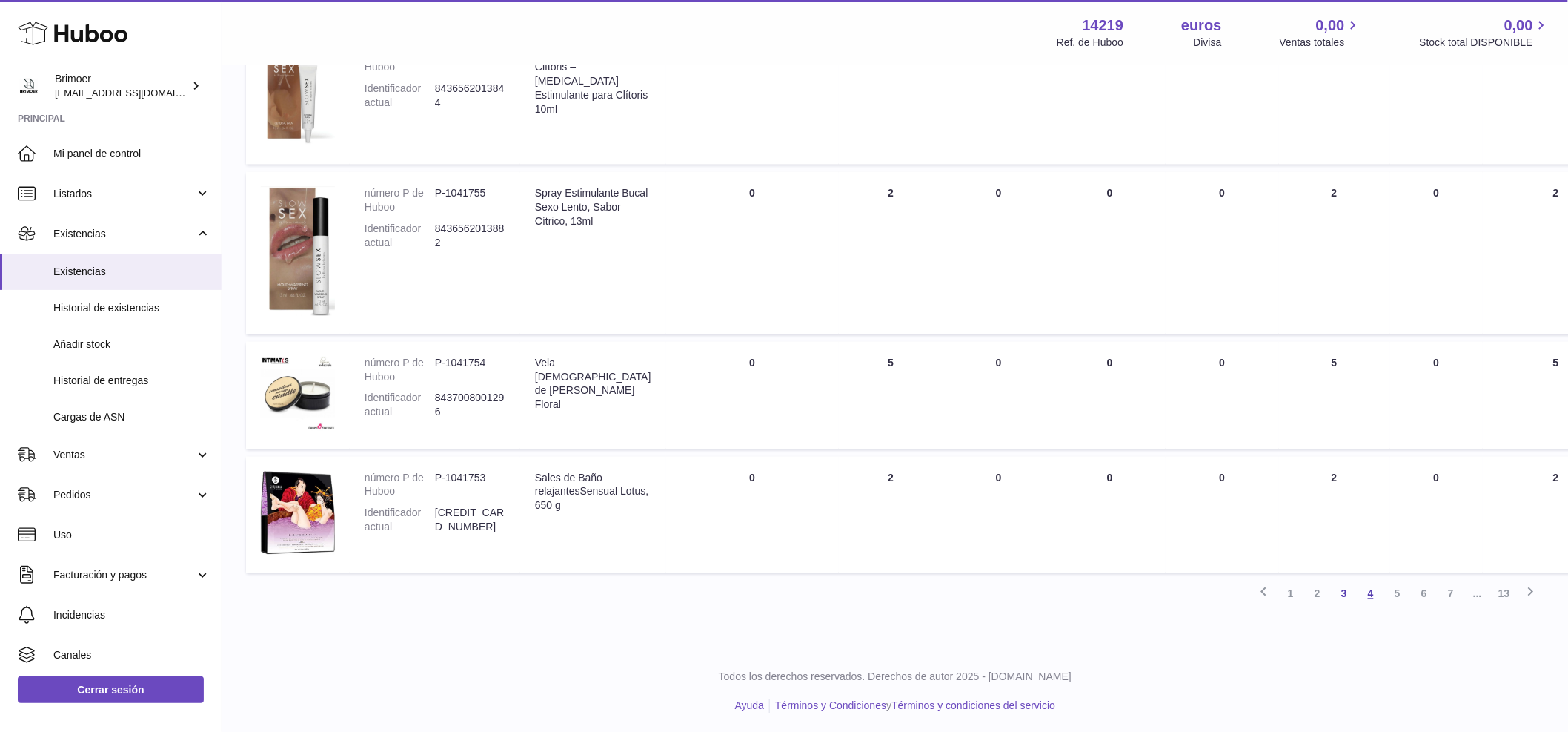
click at [1370, 588] on font "4" at bounding box center [1371, 594] width 6 height 12
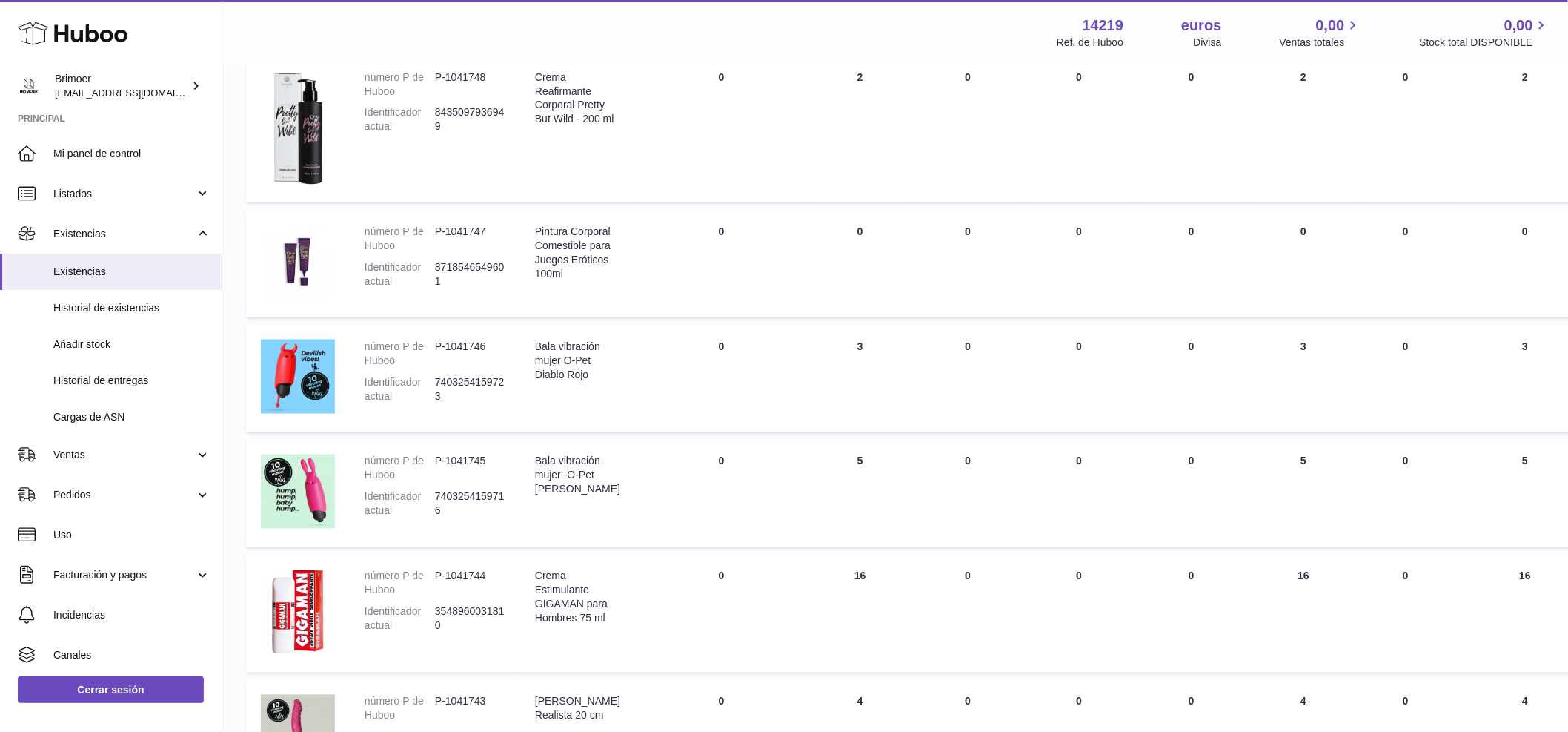
scroll to position [909, 0]
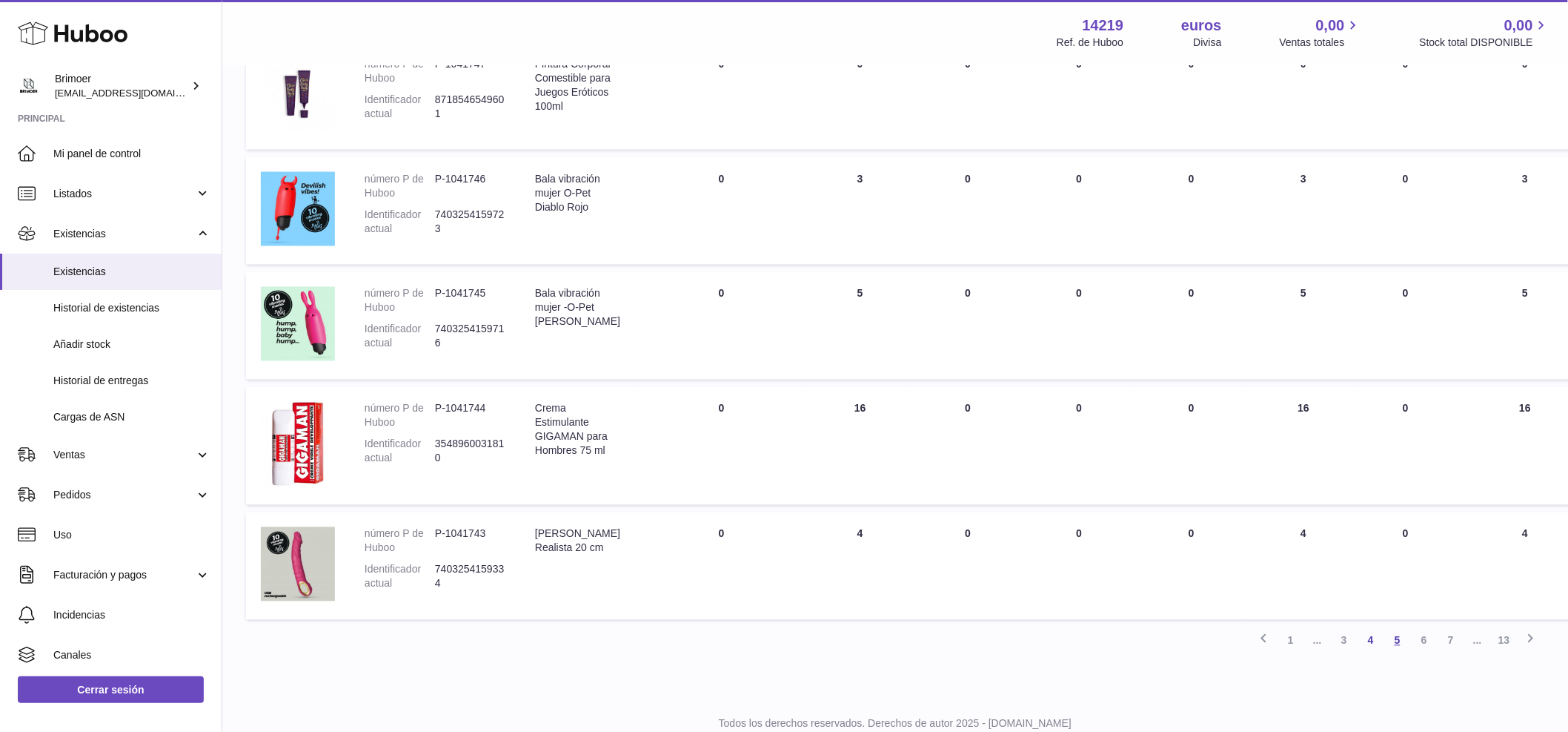
click at [1395, 634] on font "5" at bounding box center [1398, 640] width 6 height 12
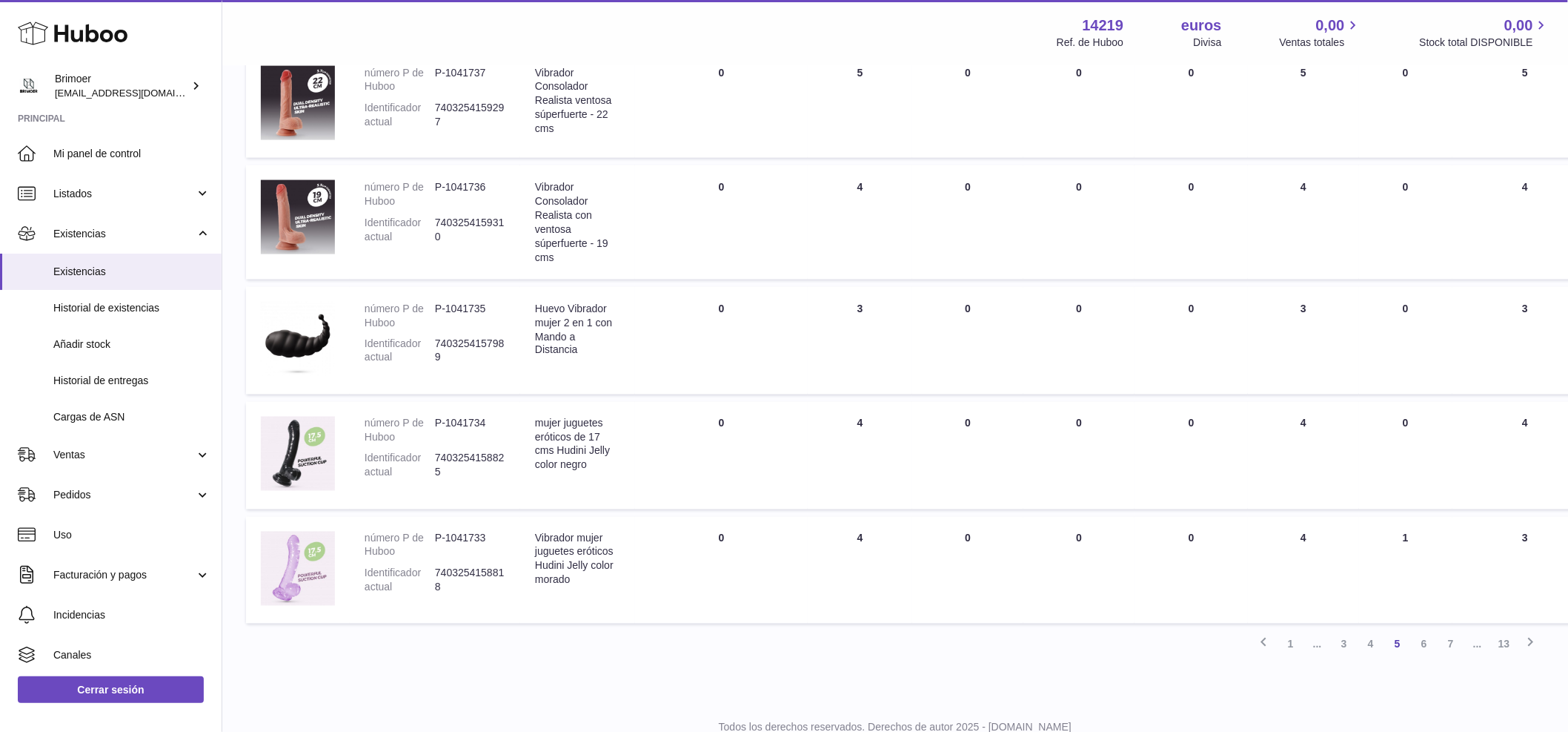
scroll to position [846, 0]
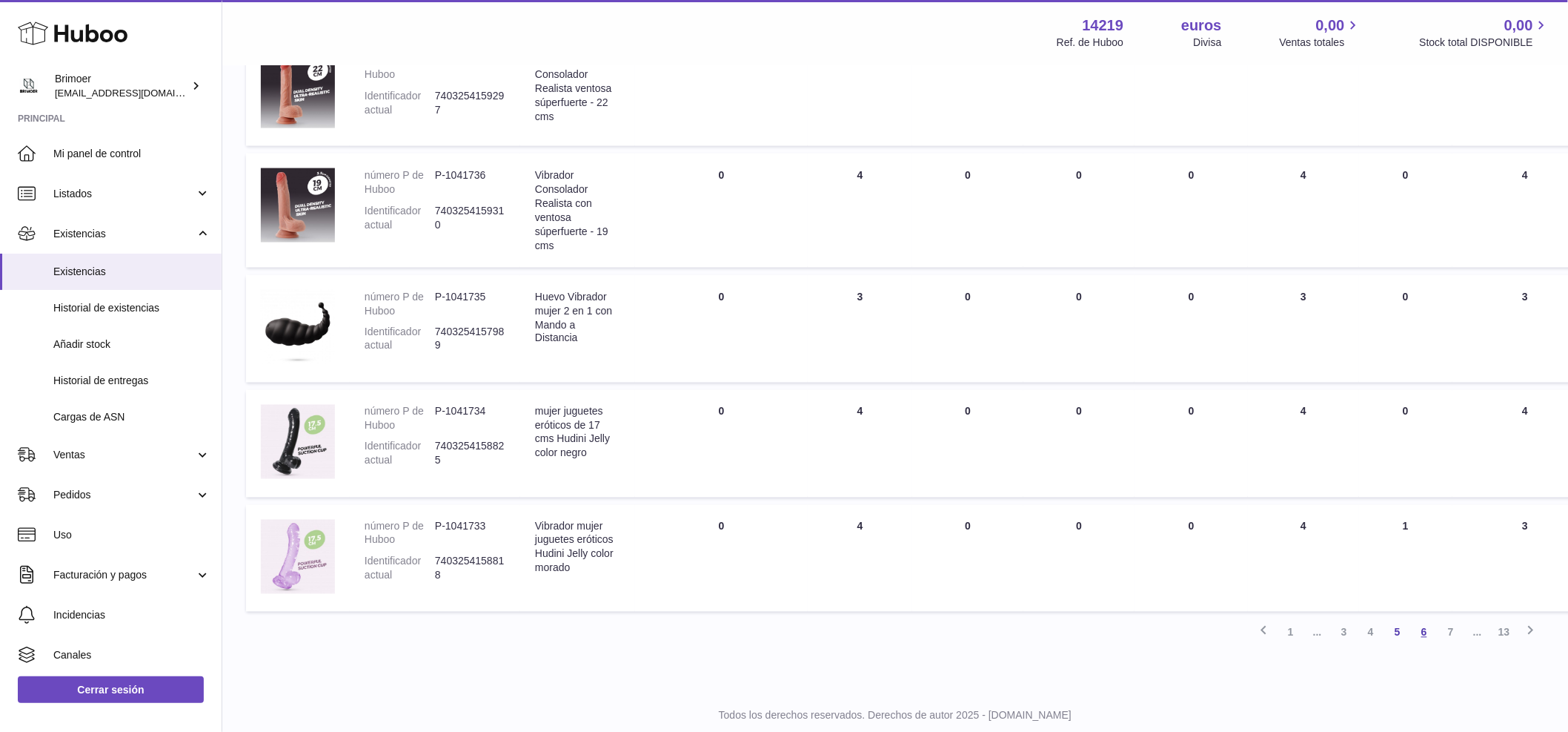
click at [1425, 628] on font "6" at bounding box center [1424, 632] width 6 height 12
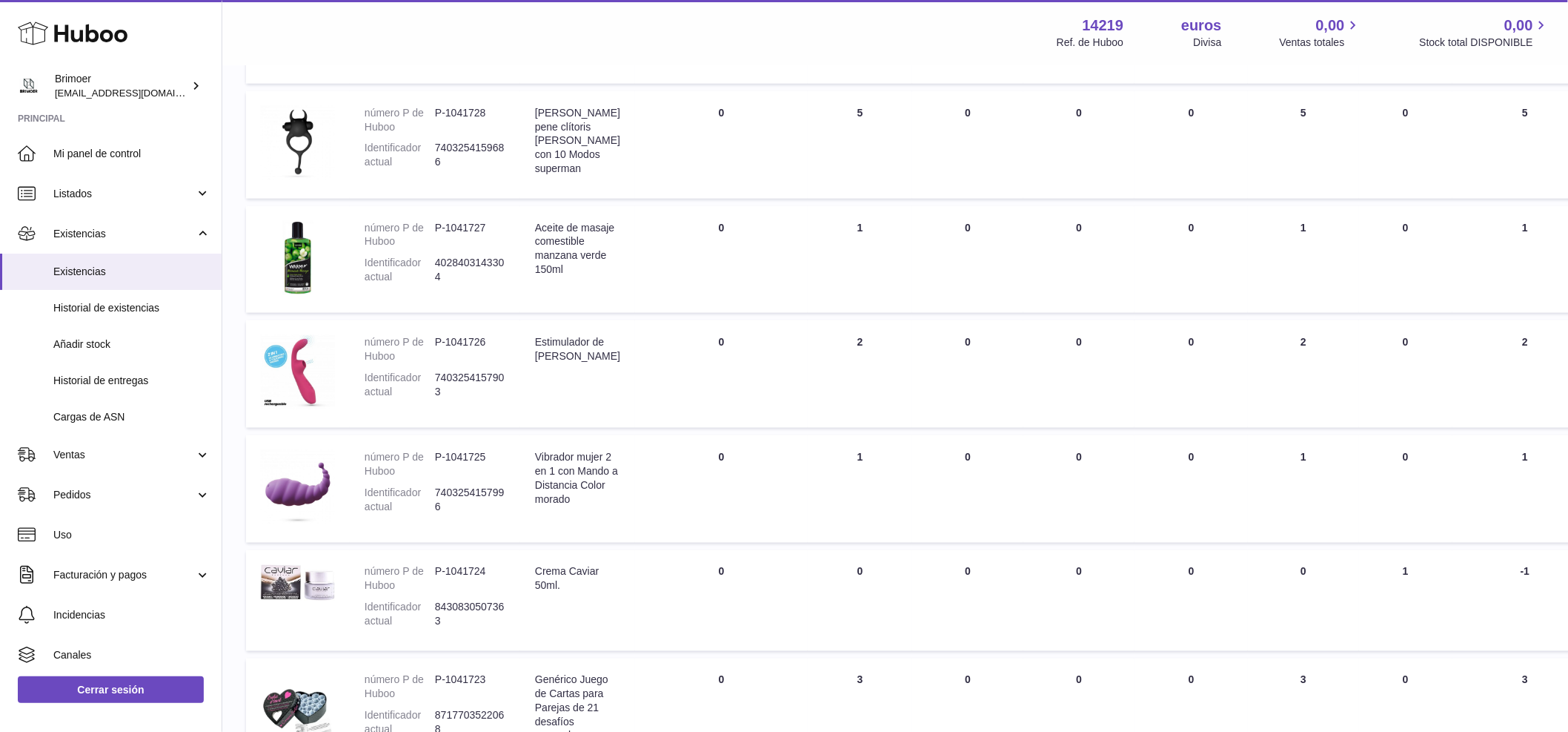
scroll to position [786, 0]
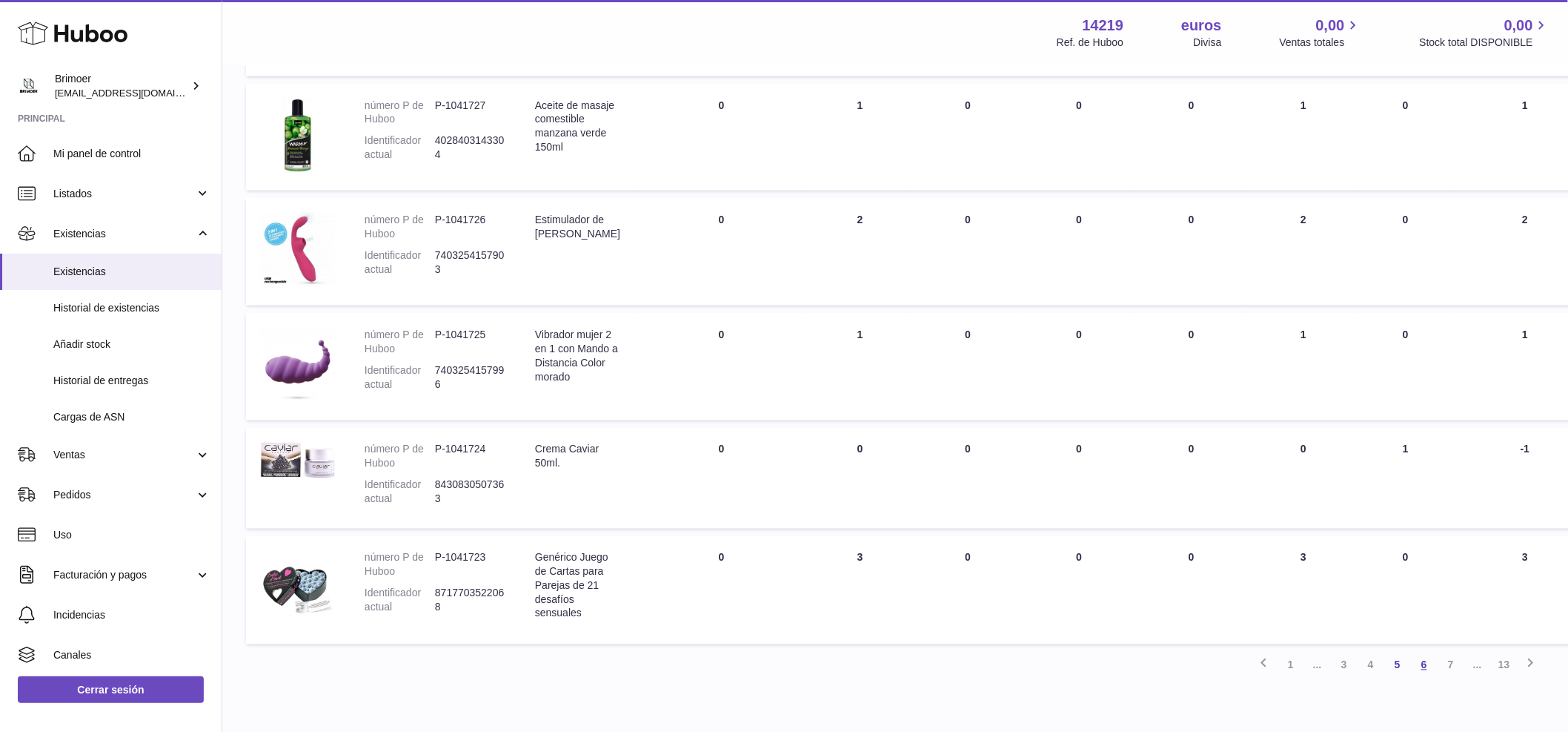
click at [1431, 659] on link "6" at bounding box center [1424, 665] width 26 height 26
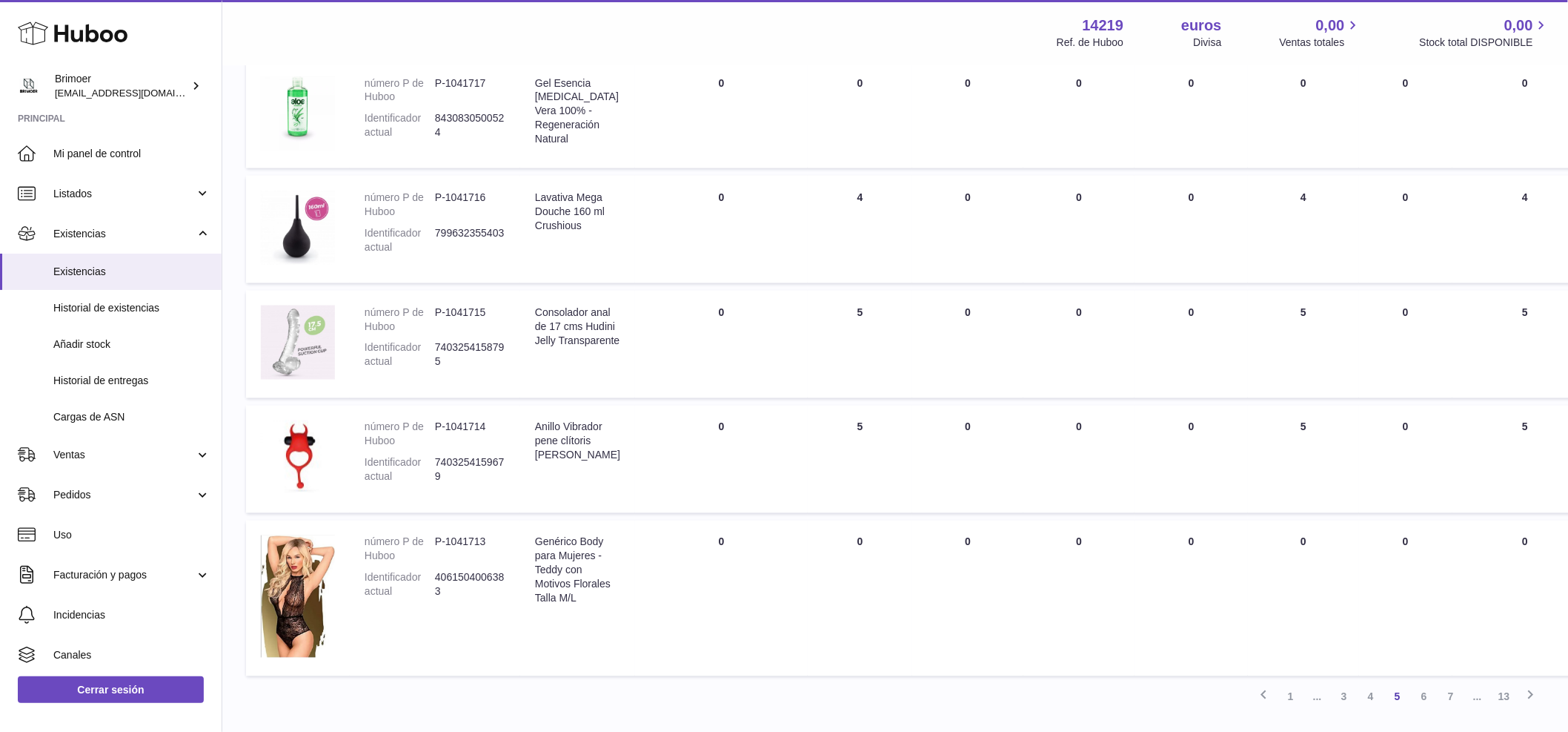
scroll to position [929, 0]
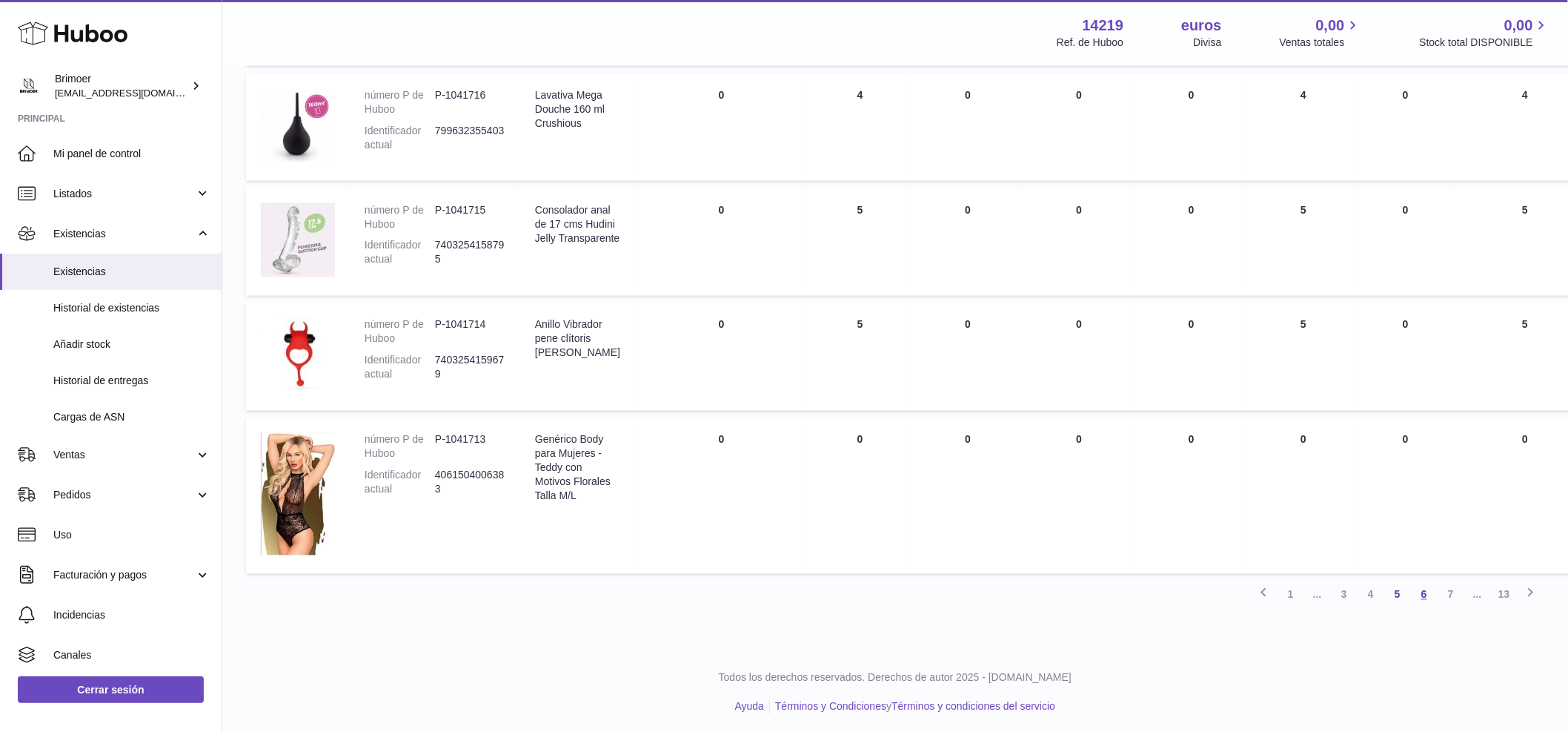
click at [1424, 594] on font "6" at bounding box center [1424, 595] width 6 height 12
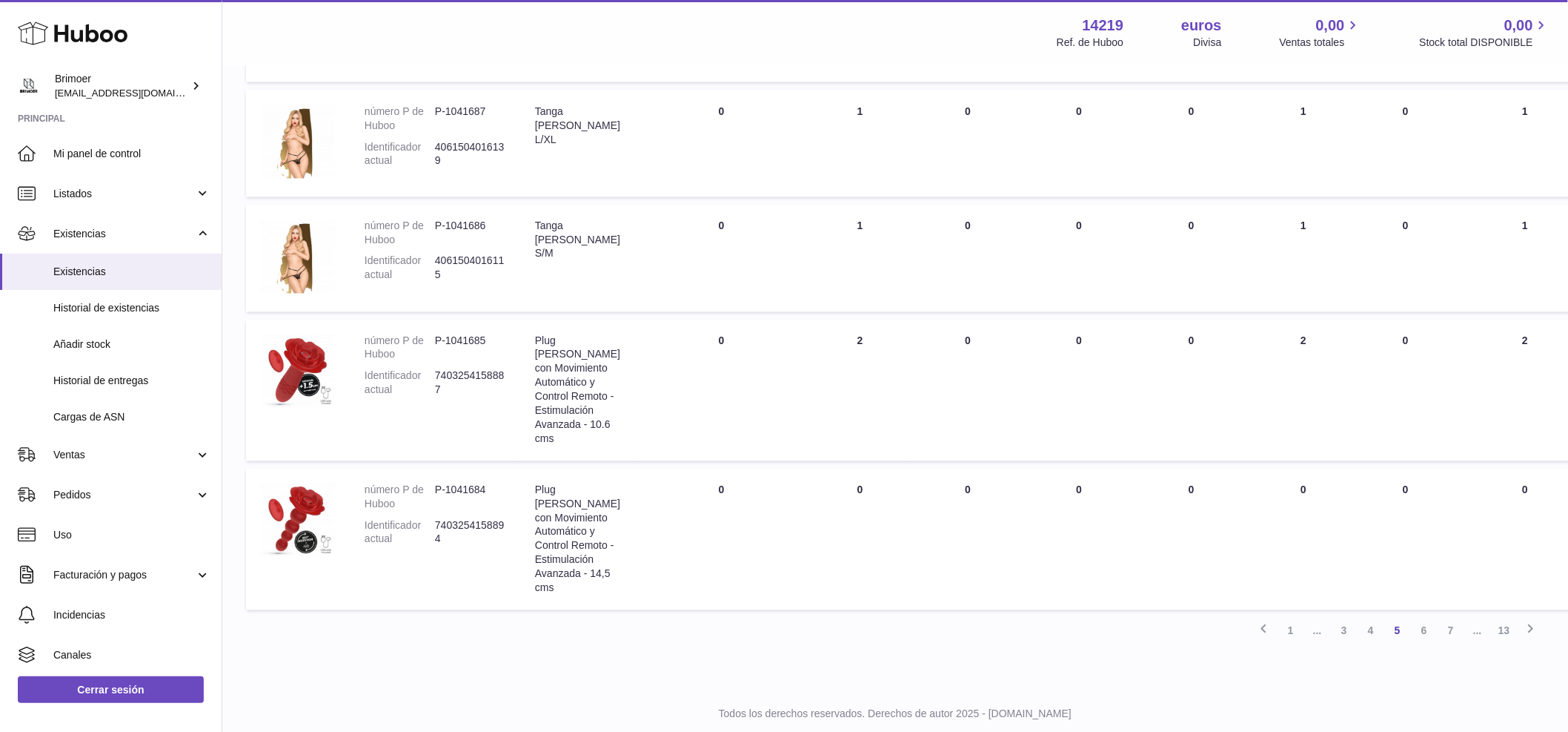
scroll to position [1026, 0]
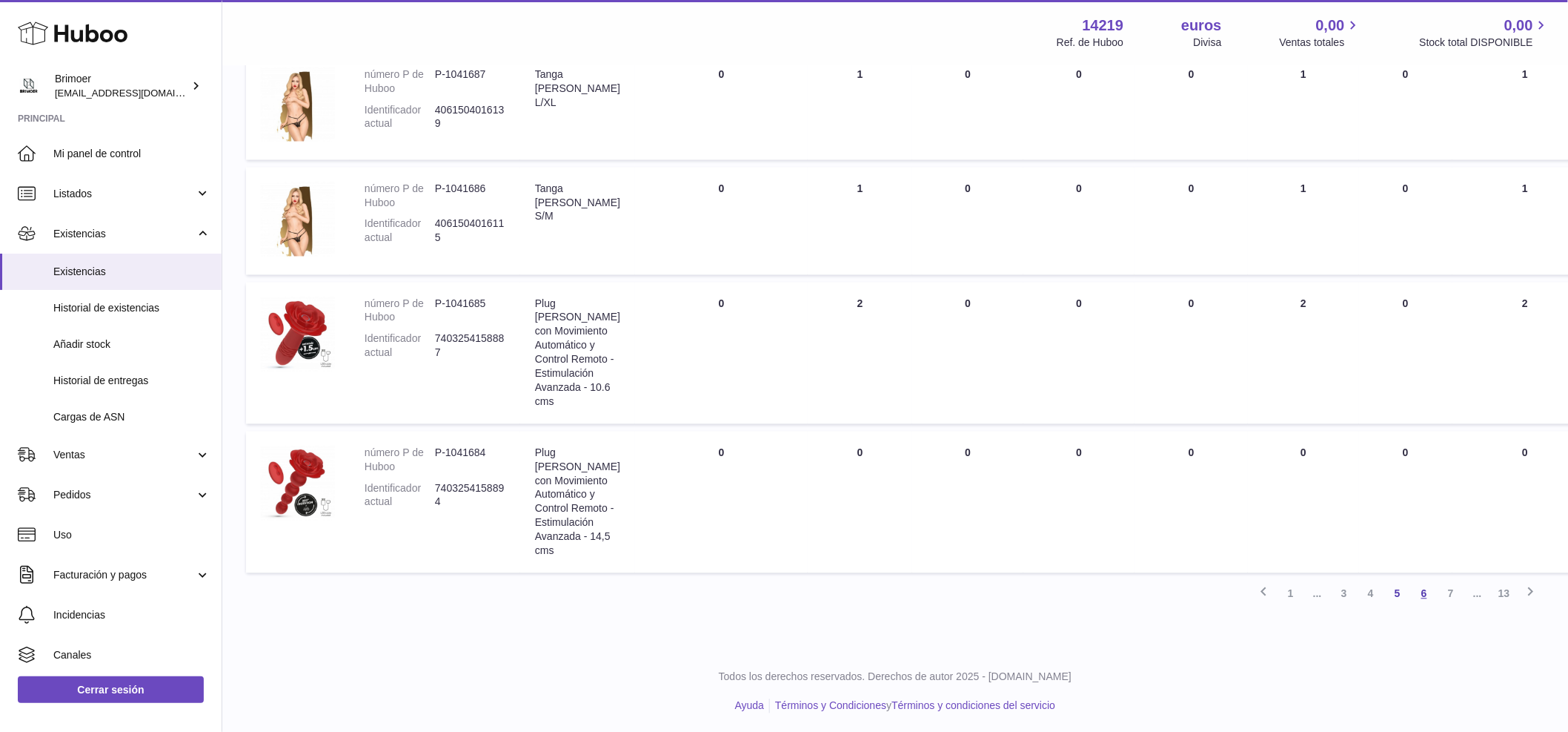
click at [1431, 592] on link "6" at bounding box center [1424, 594] width 26 height 26
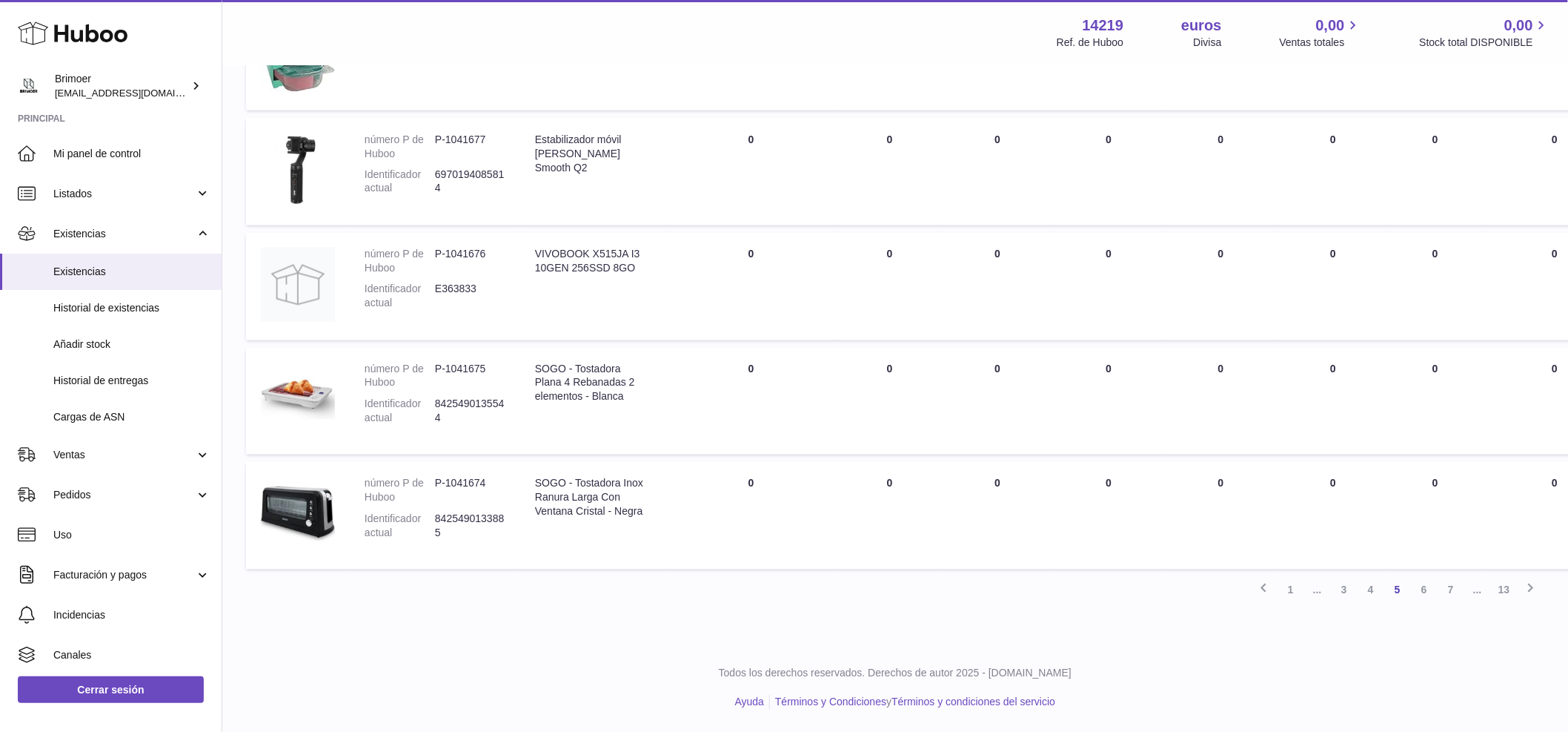
scroll to position [1152, 0]
click at [1429, 589] on link "6" at bounding box center [1424, 590] width 26 height 26
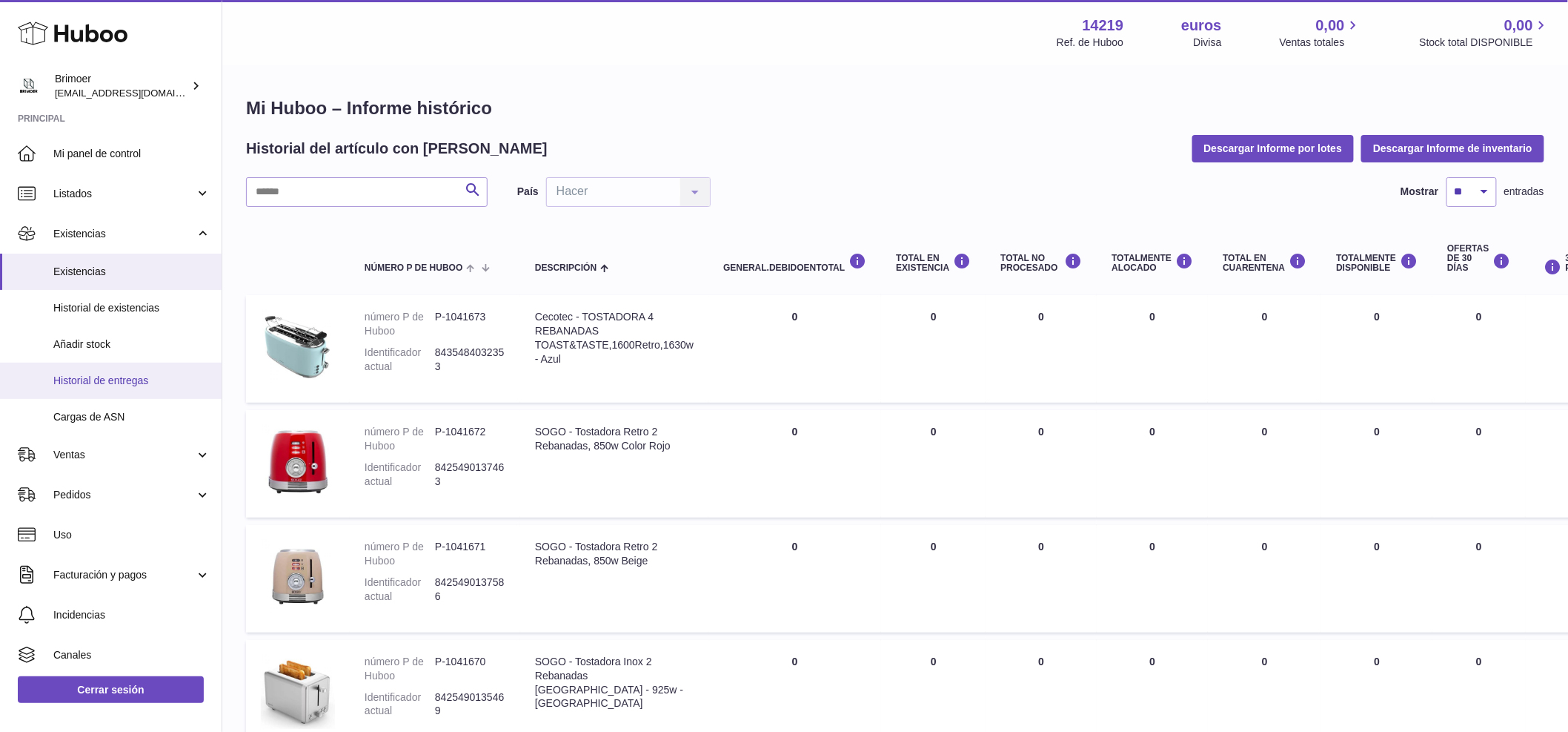
click at [116, 379] on font "Historial de entregas" at bounding box center [101, 380] width 95 height 12
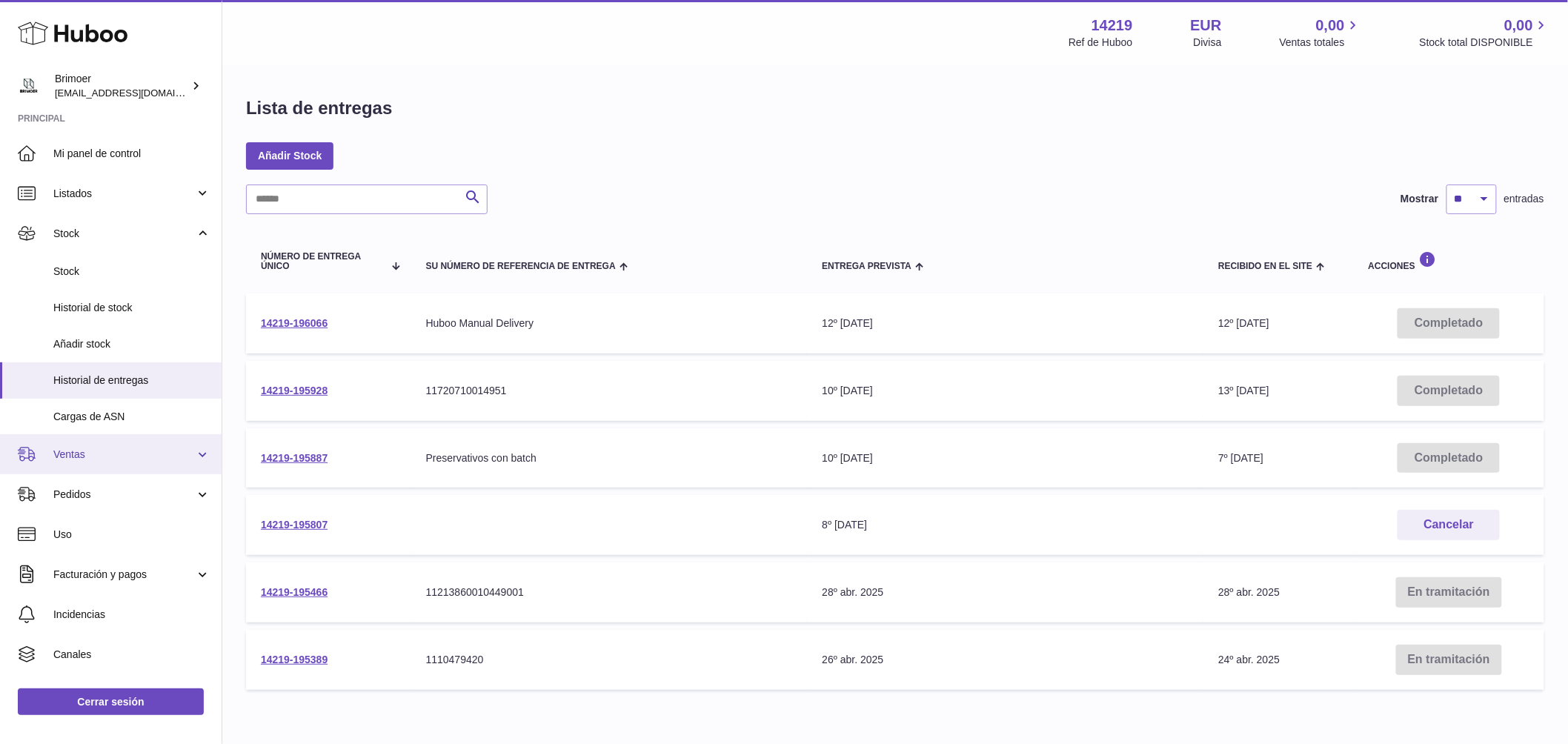
click at [131, 450] on span "Ventas" at bounding box center [124, 454] width 141 height 14
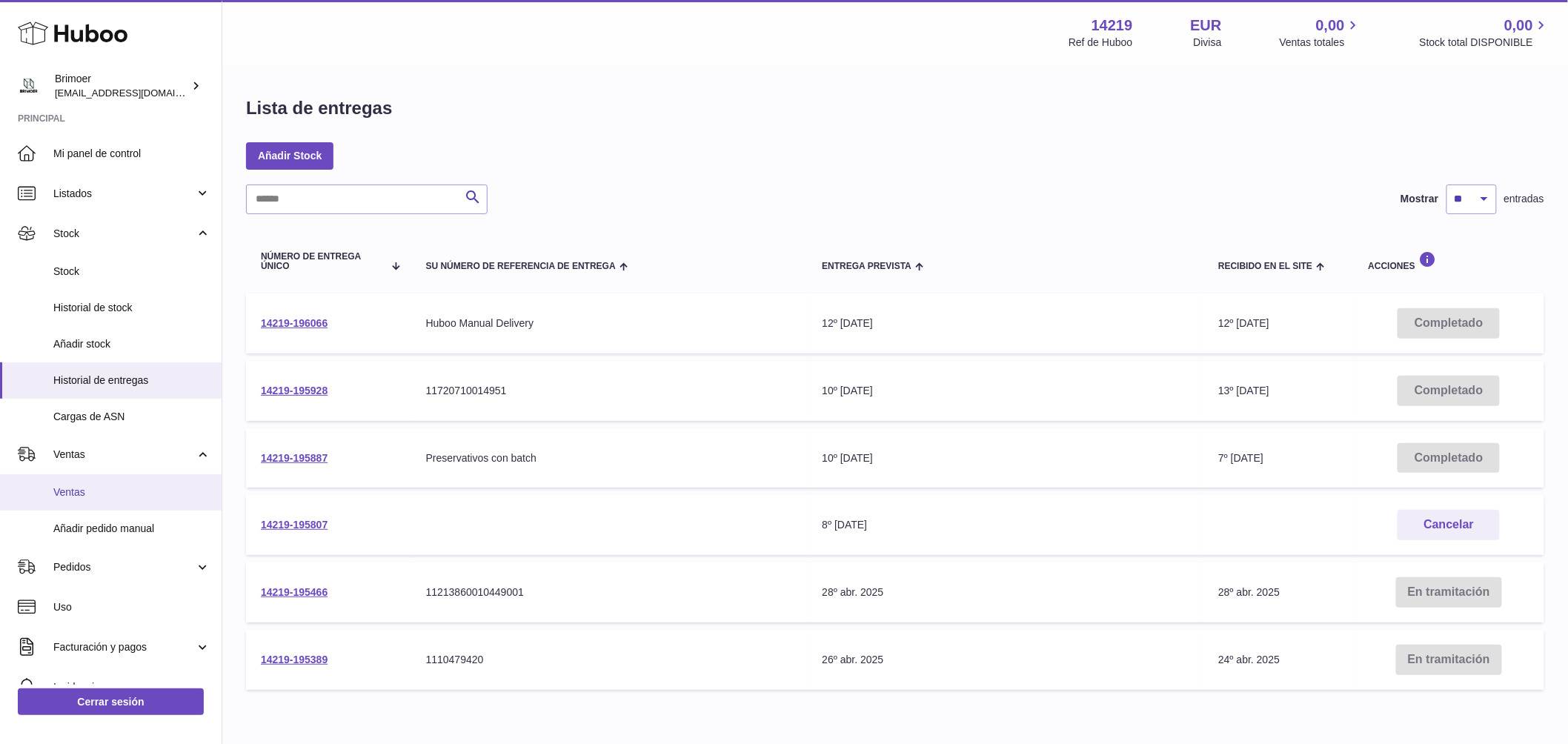
click at [100, 493] on span "Ventas" at bounding box center [132, 492] width 157 height 14
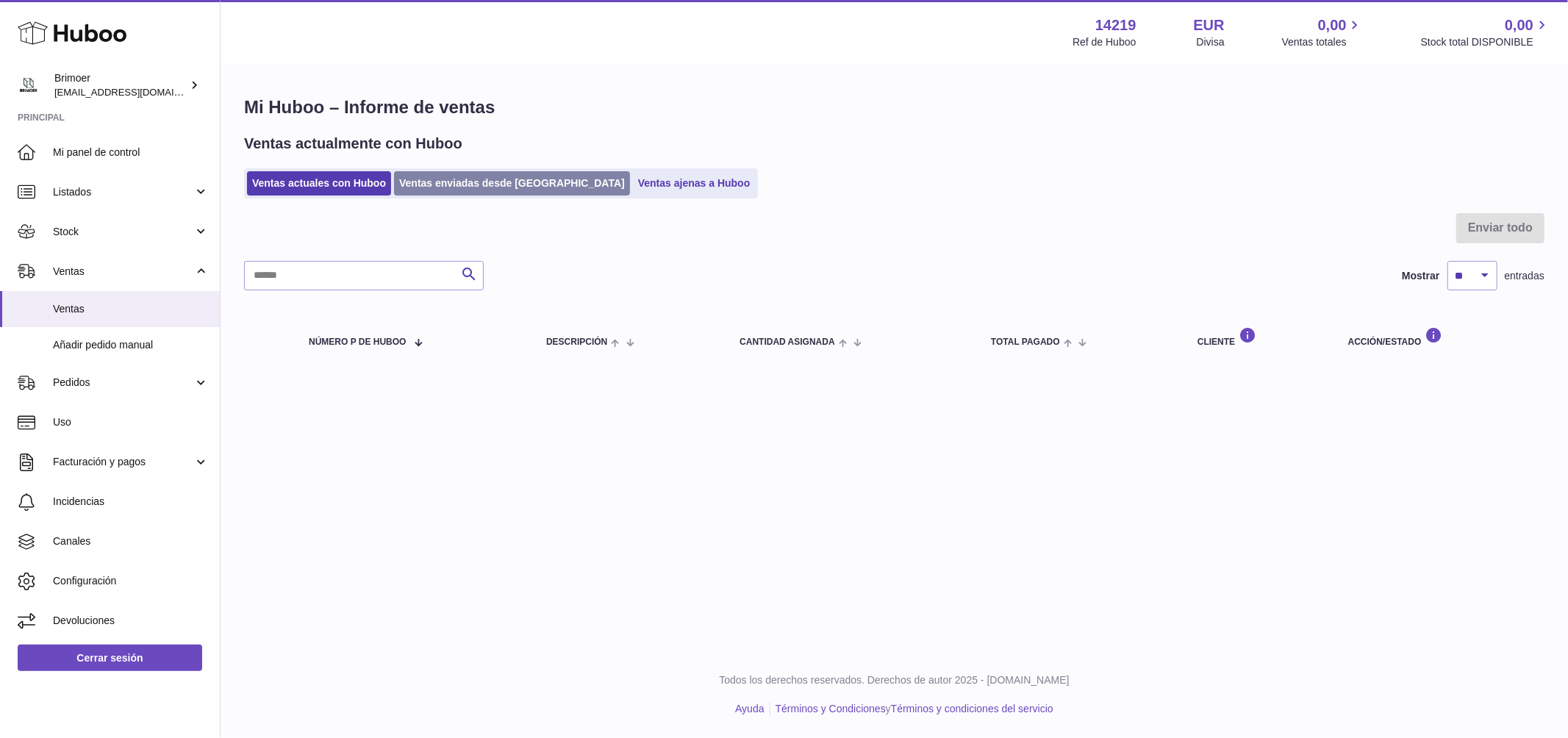
click at [477, 178] on link "Ventas enviadas desde [GEOGRAPHIC_DATA]" at bounding box center [511, 184] width 236 height 24
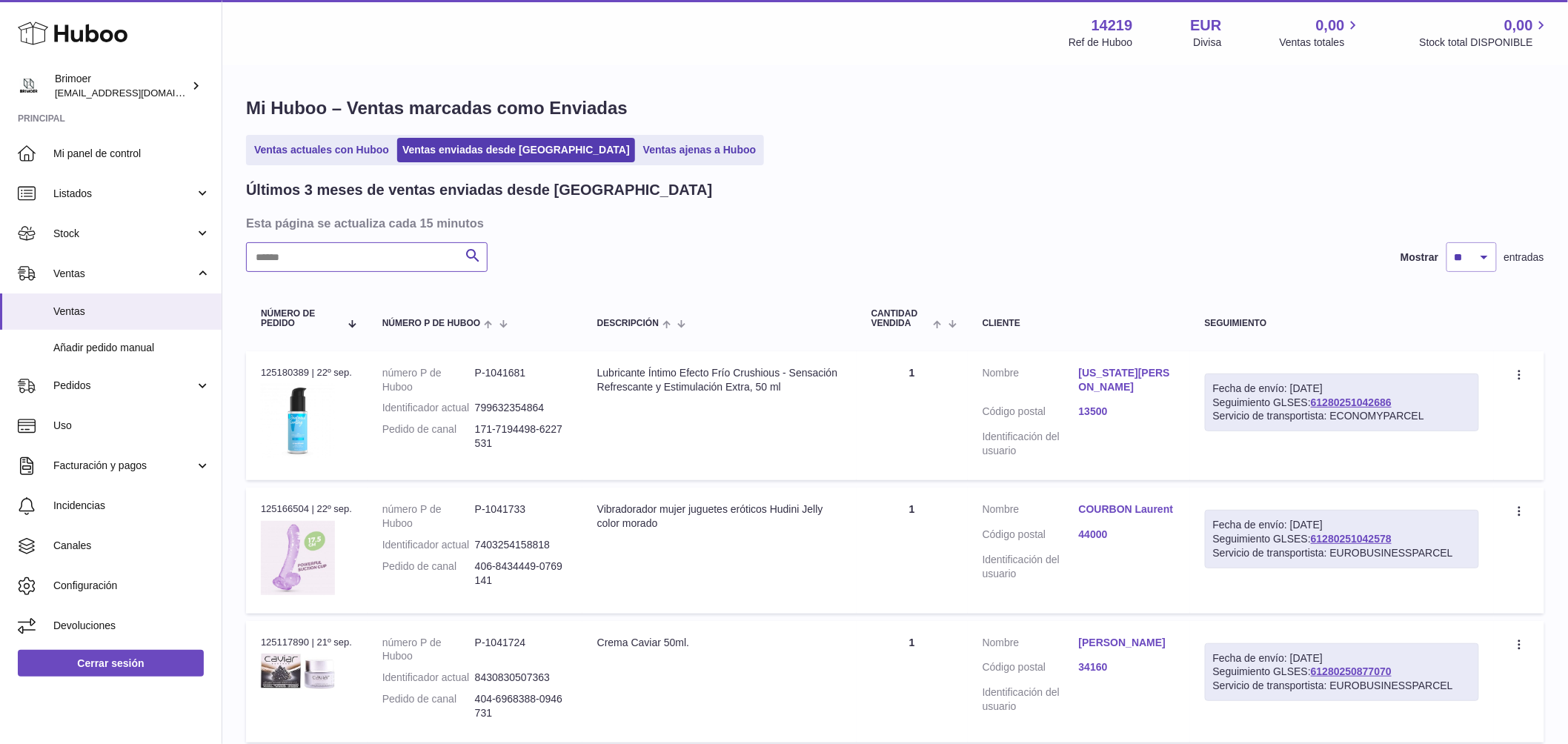
click at [343, 259] on input "text" at bounding box center [367, 258] width 242 height 30
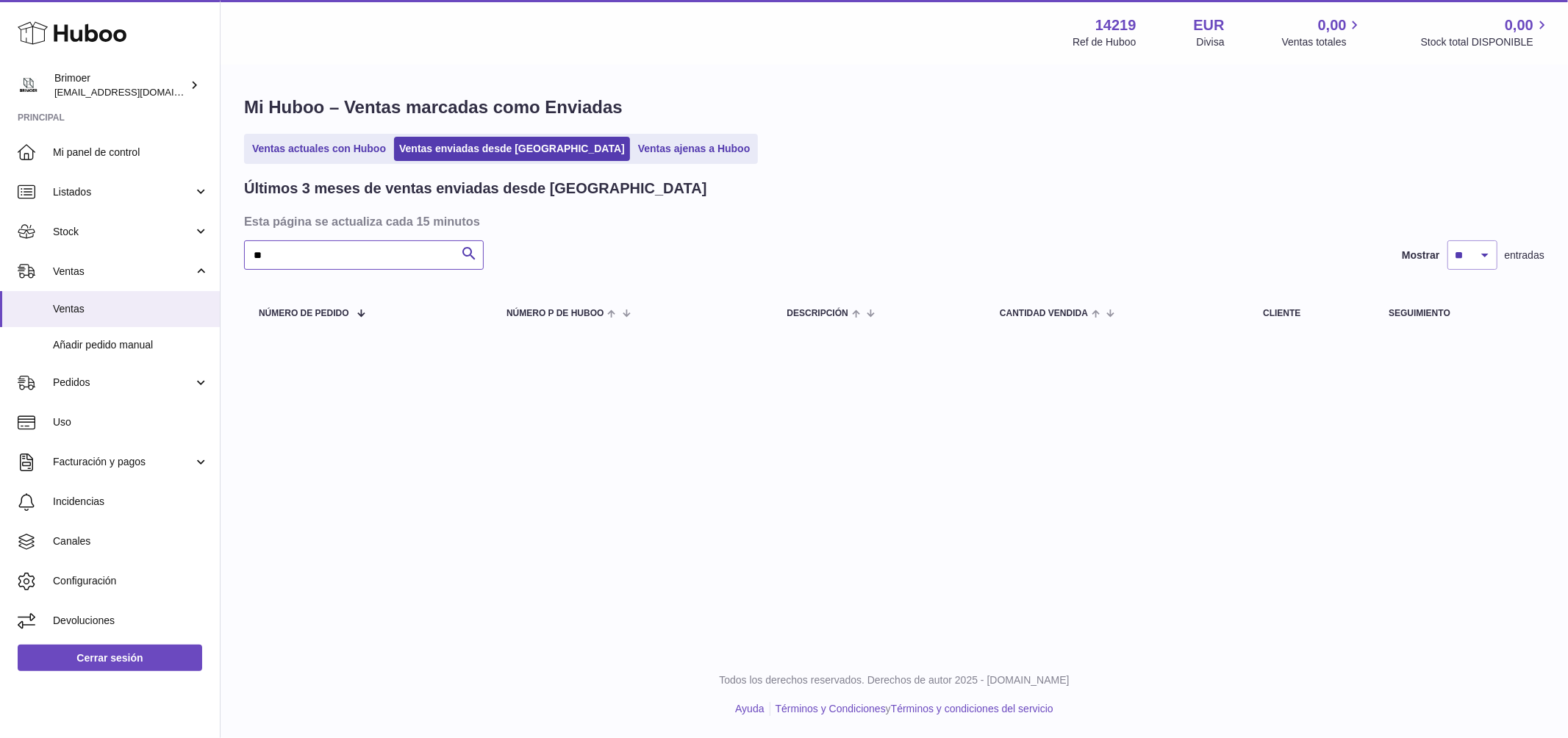
type input "*"
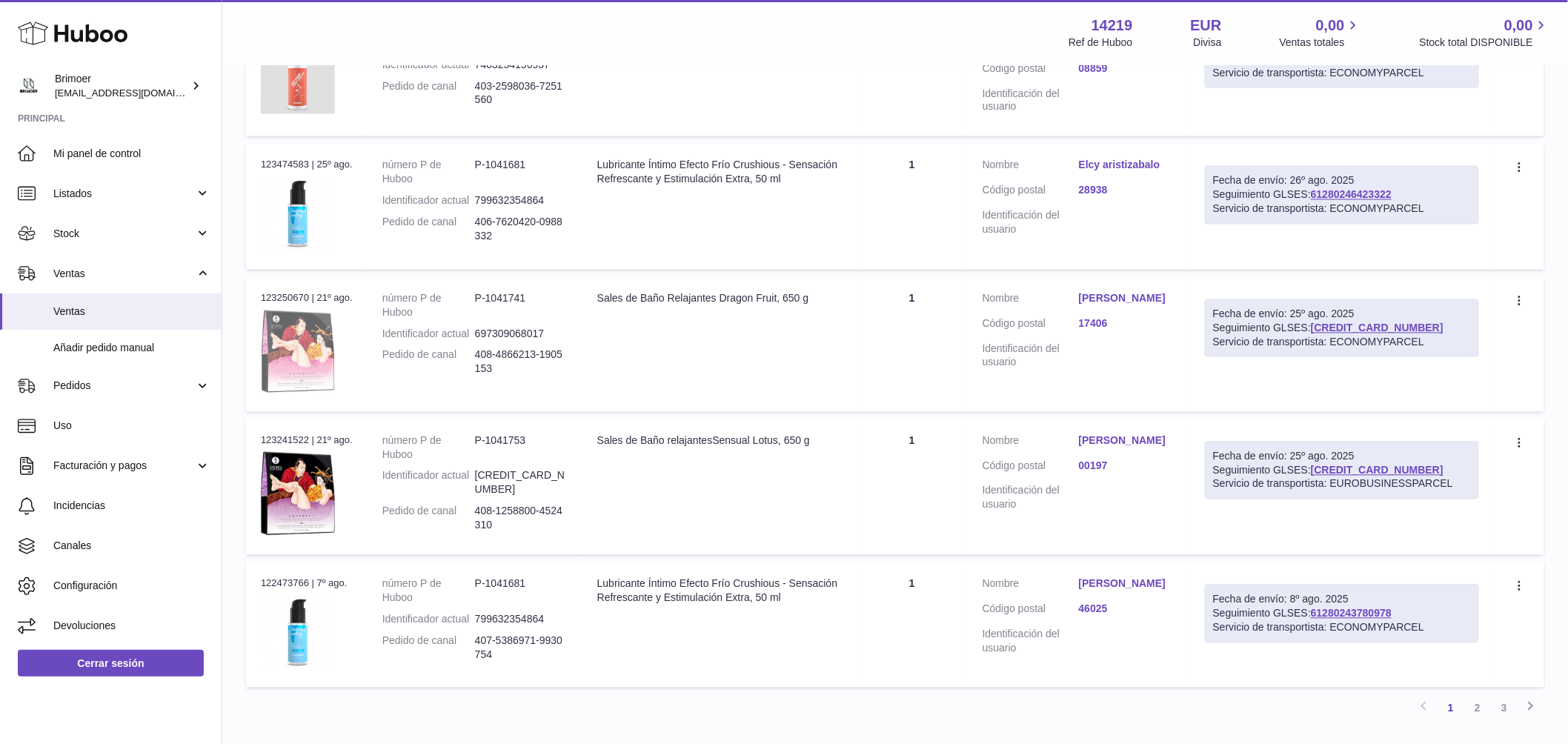
scroll to position [1189, 0]
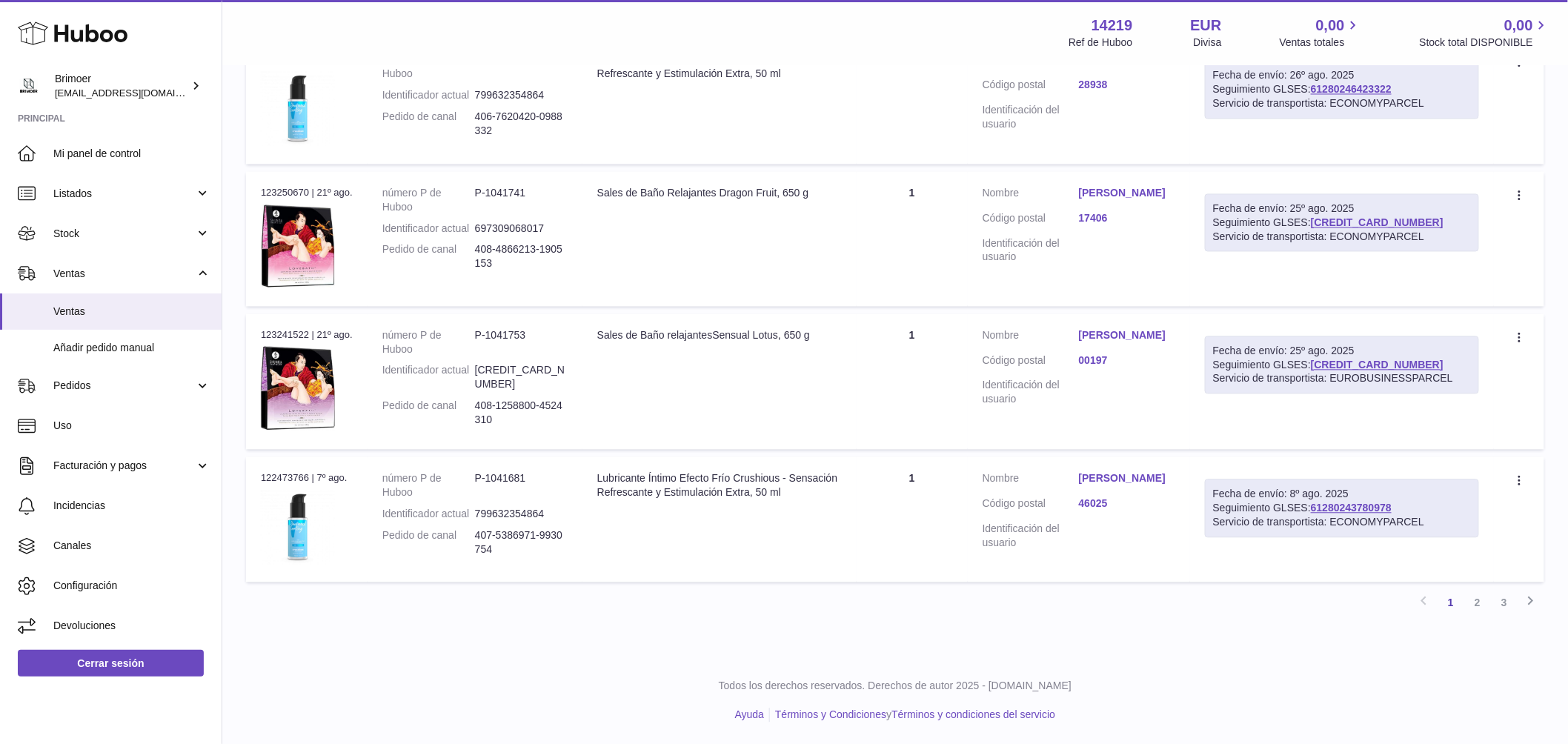
click at [282, 682] on p "Todos los derechos reservados. Derechos de autor 2025 - [DOMAIN_NAME]" at bounding box center [895, 686] width 1323 height 14
click at [209, 229] on link "Stock" at bounding box center [111, 233] width 222 height 40
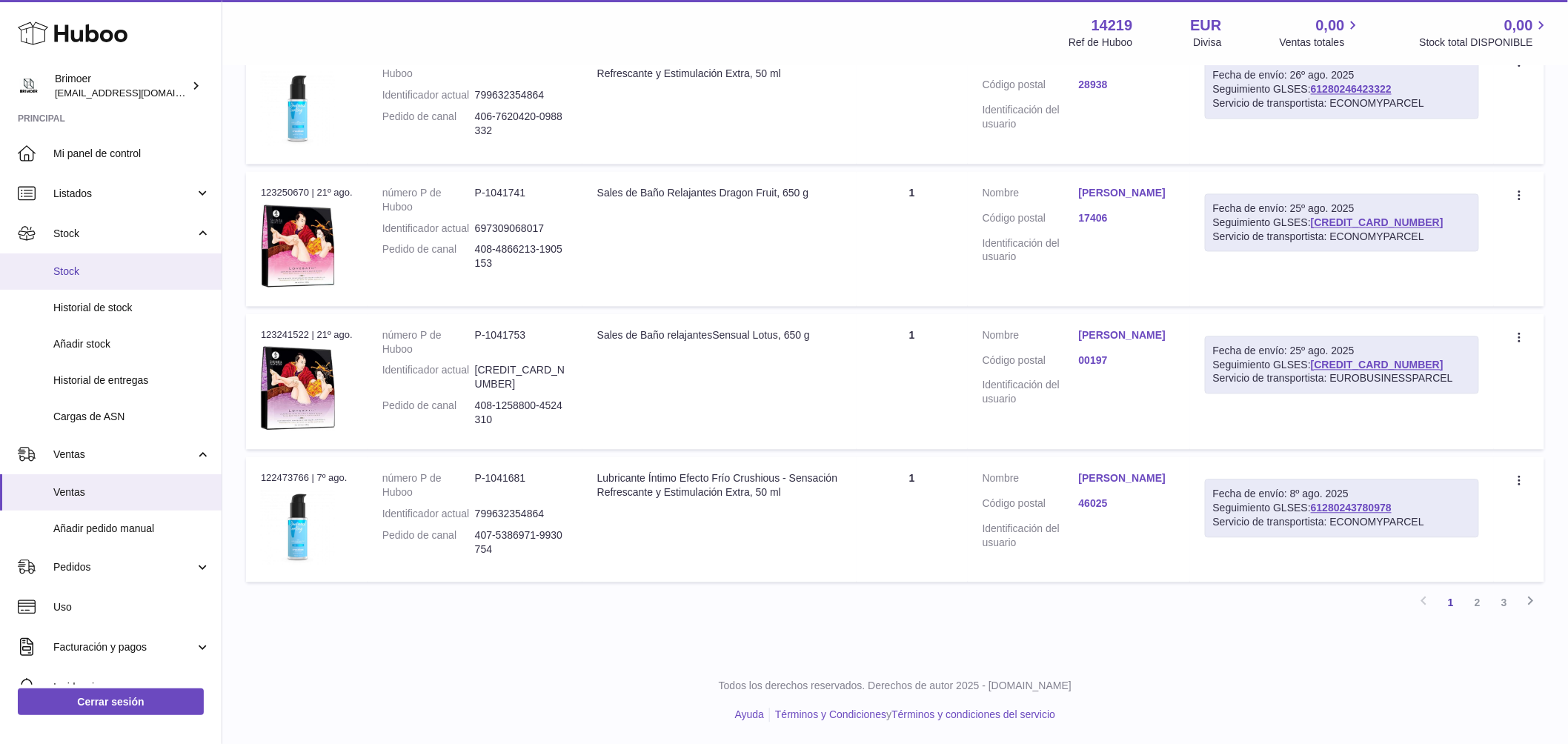
click at [124, 261] on link "Stock" at bounding box center [111, 271] width 222 height 37
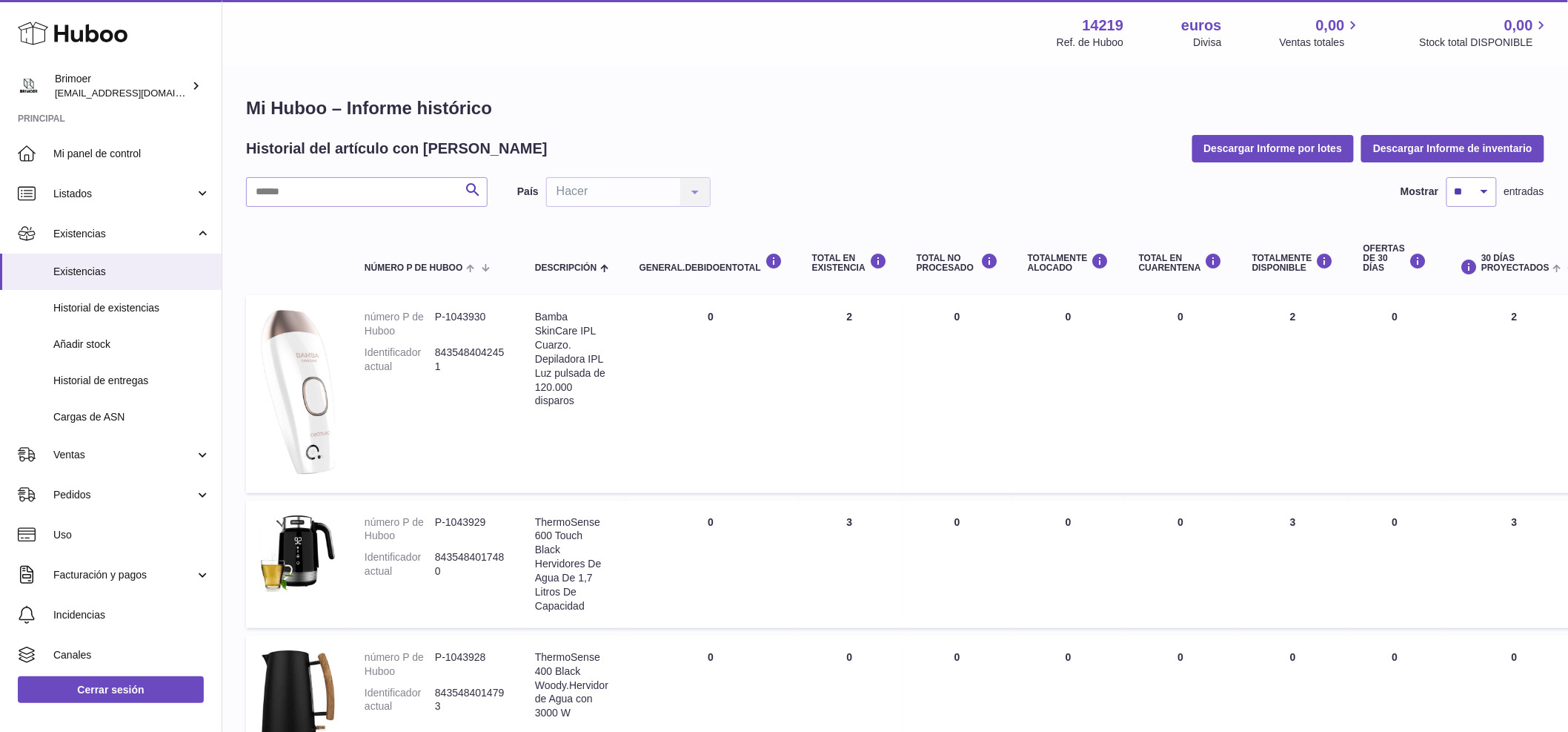
click at [852, 316] on td "Total en EXISTENCIA 2" at bounding box center [849, 394] width 104 height 198
click at [851, 313] on font "2" at bounding box center [850, 316] width 6 height 12
drag, startPoint x: 851, startPoint y: 318, endPoint x: 844, endPoint y: 317, distance: 7.1
click at [844, 317] on td "Total en EXISTENCIA 2" at bounding box center [849, 394] width 104 height 198
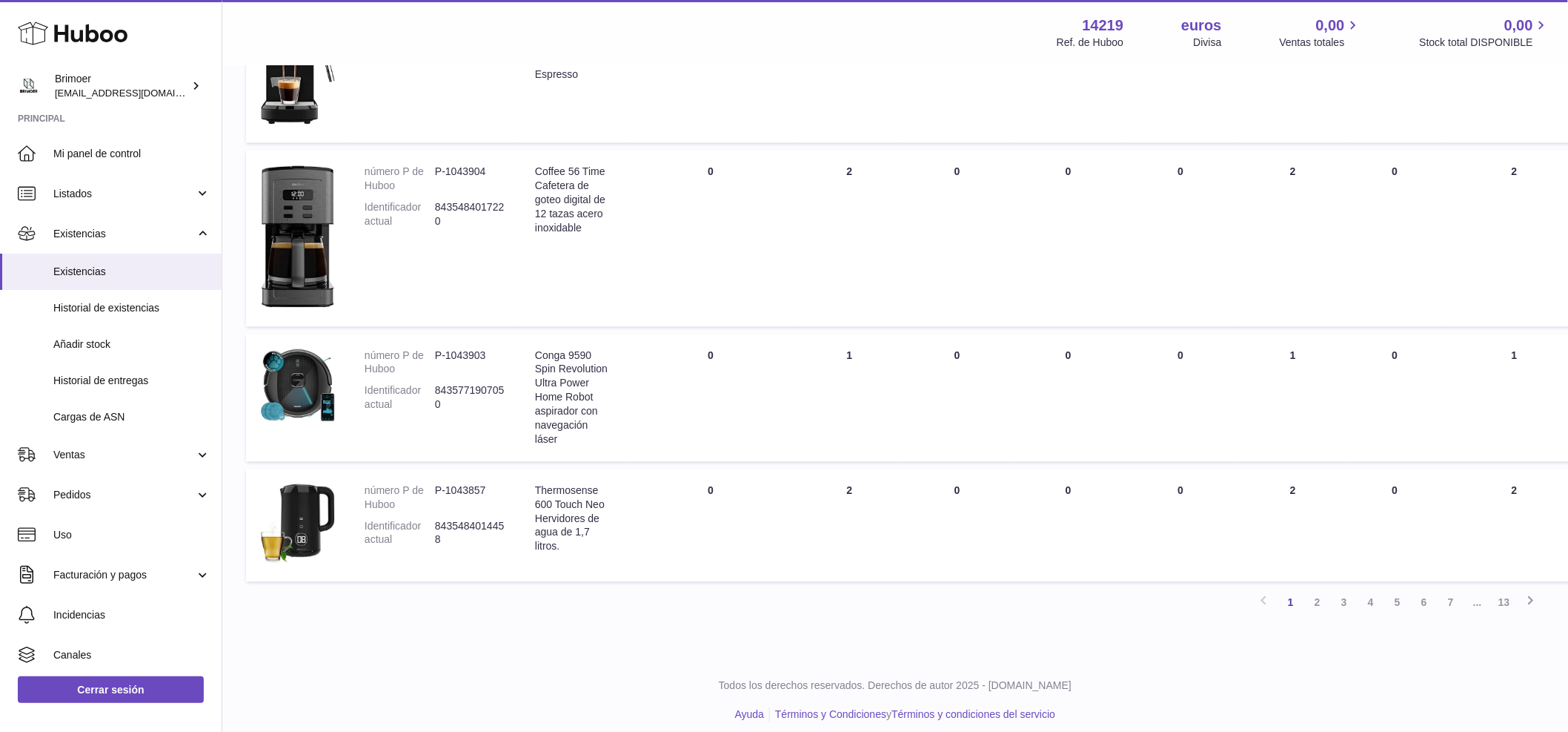
scroll to position [1159, 0]
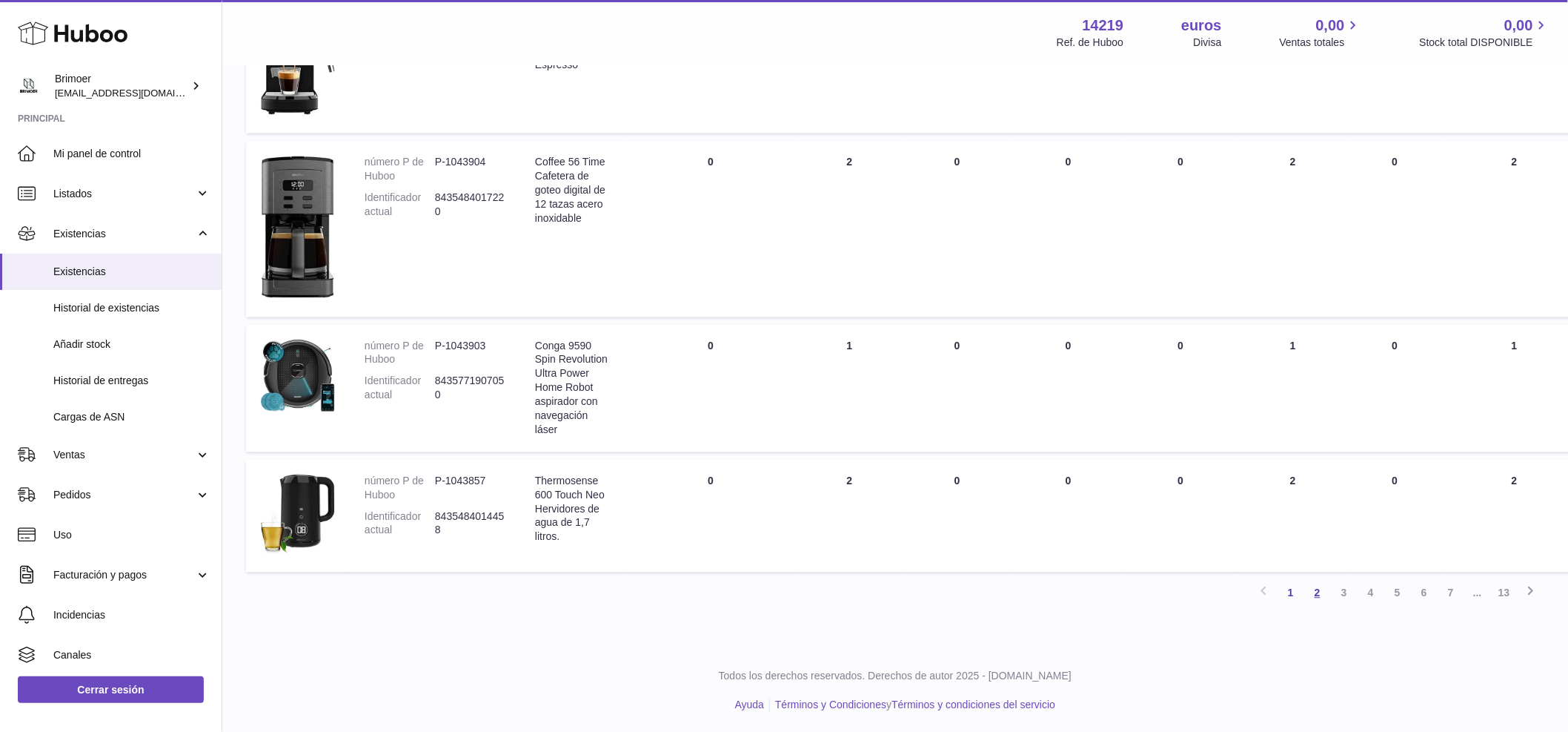
click at [1315, 587] on font "2" at bounding box center [1318, 593] width 6 height 12
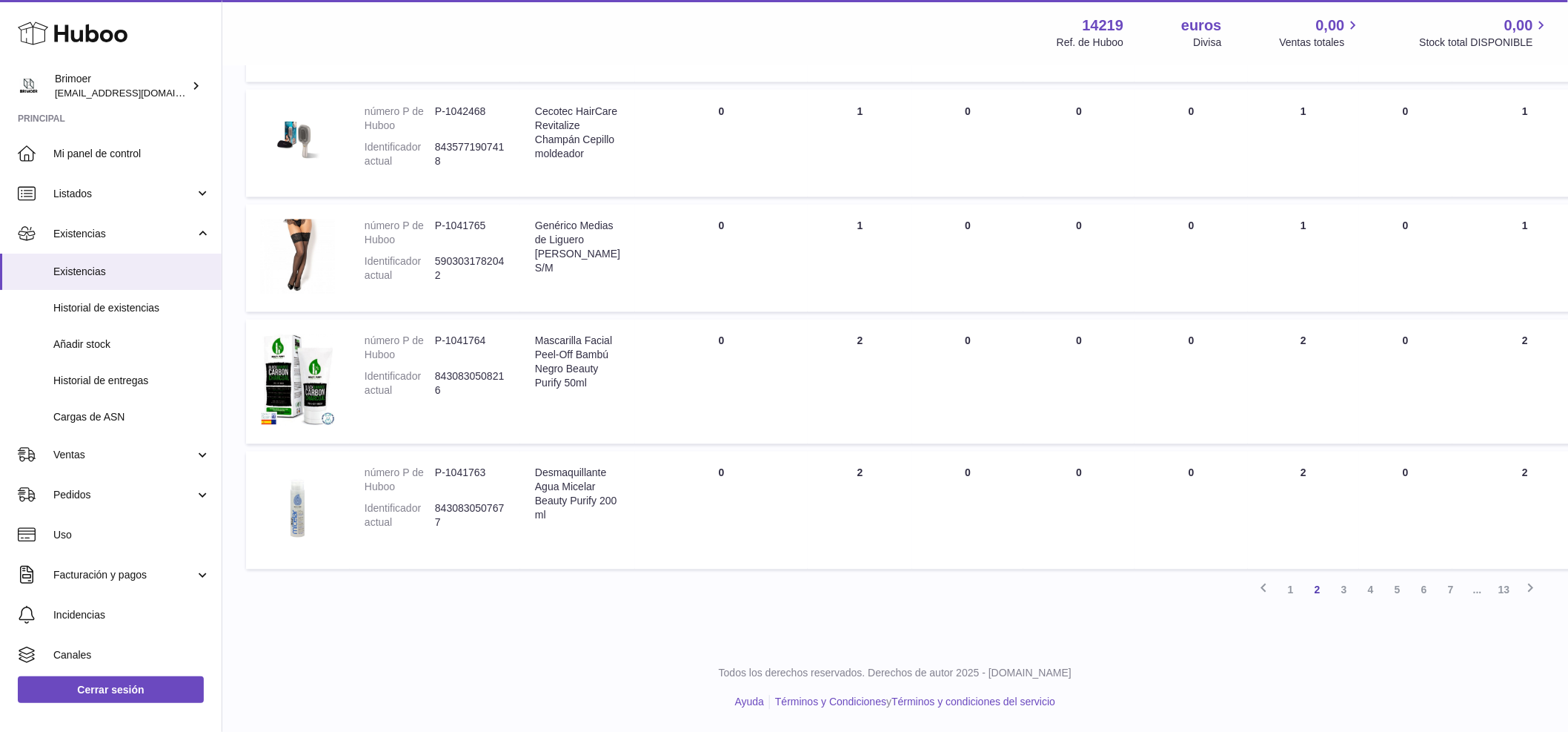
scroll to position [1018, 0]
